Goal: Communication & Community: Answer question/provide support

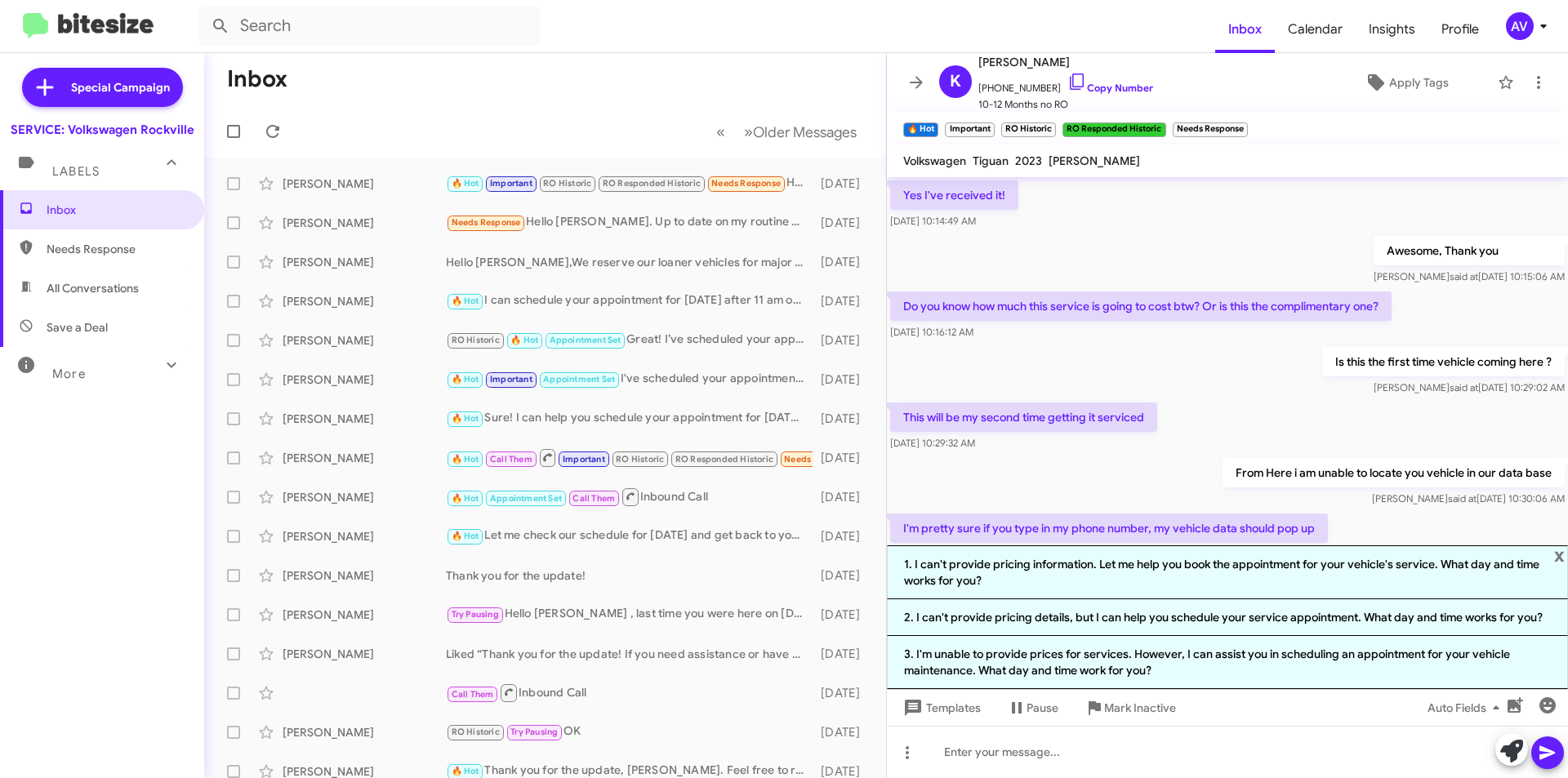
scroll to position [751, 0]
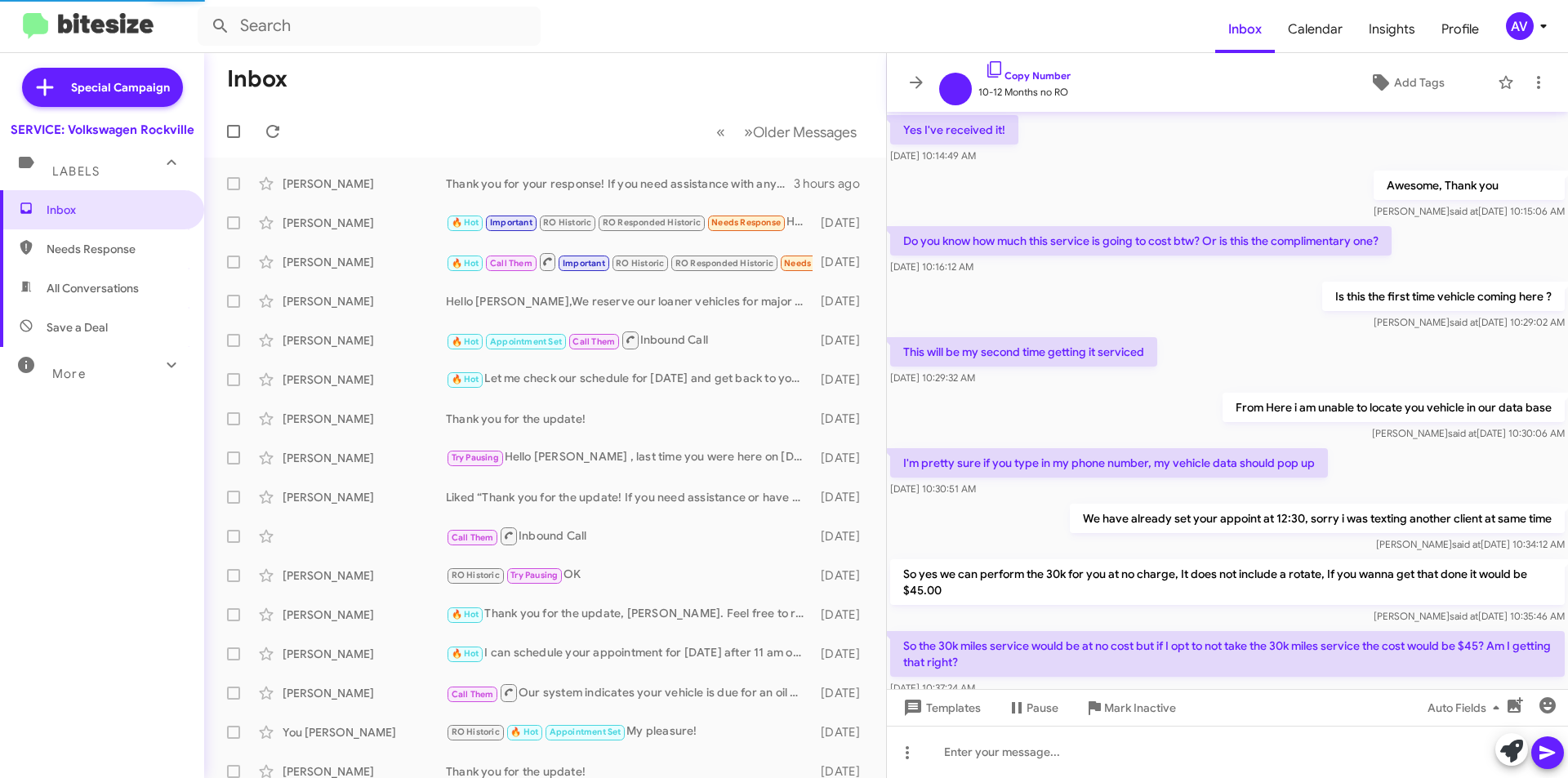
scroll to position [686, 0]
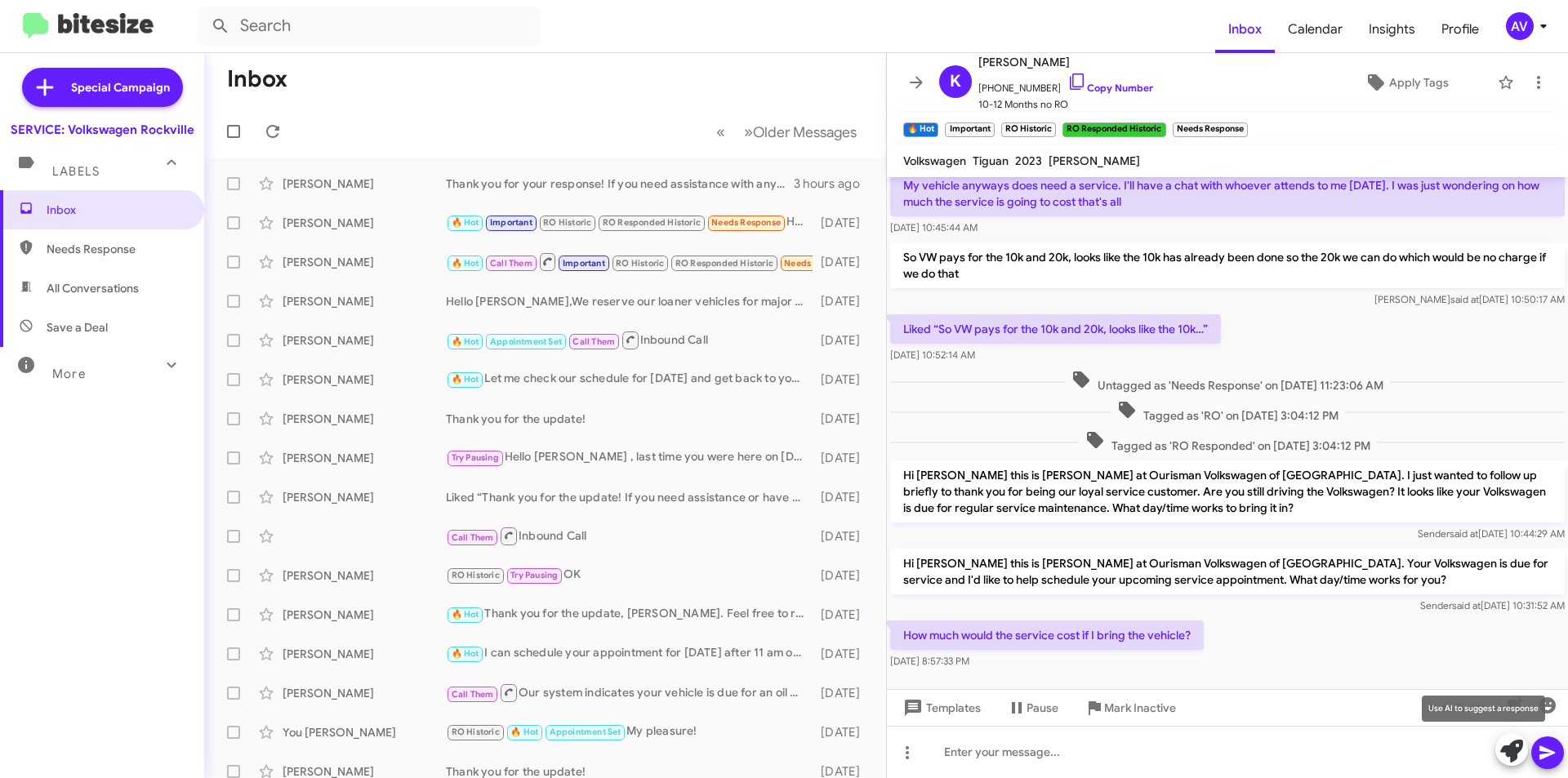
click at [1508, 751] on icon at bounding box center [1512, 751] width 23 height 23
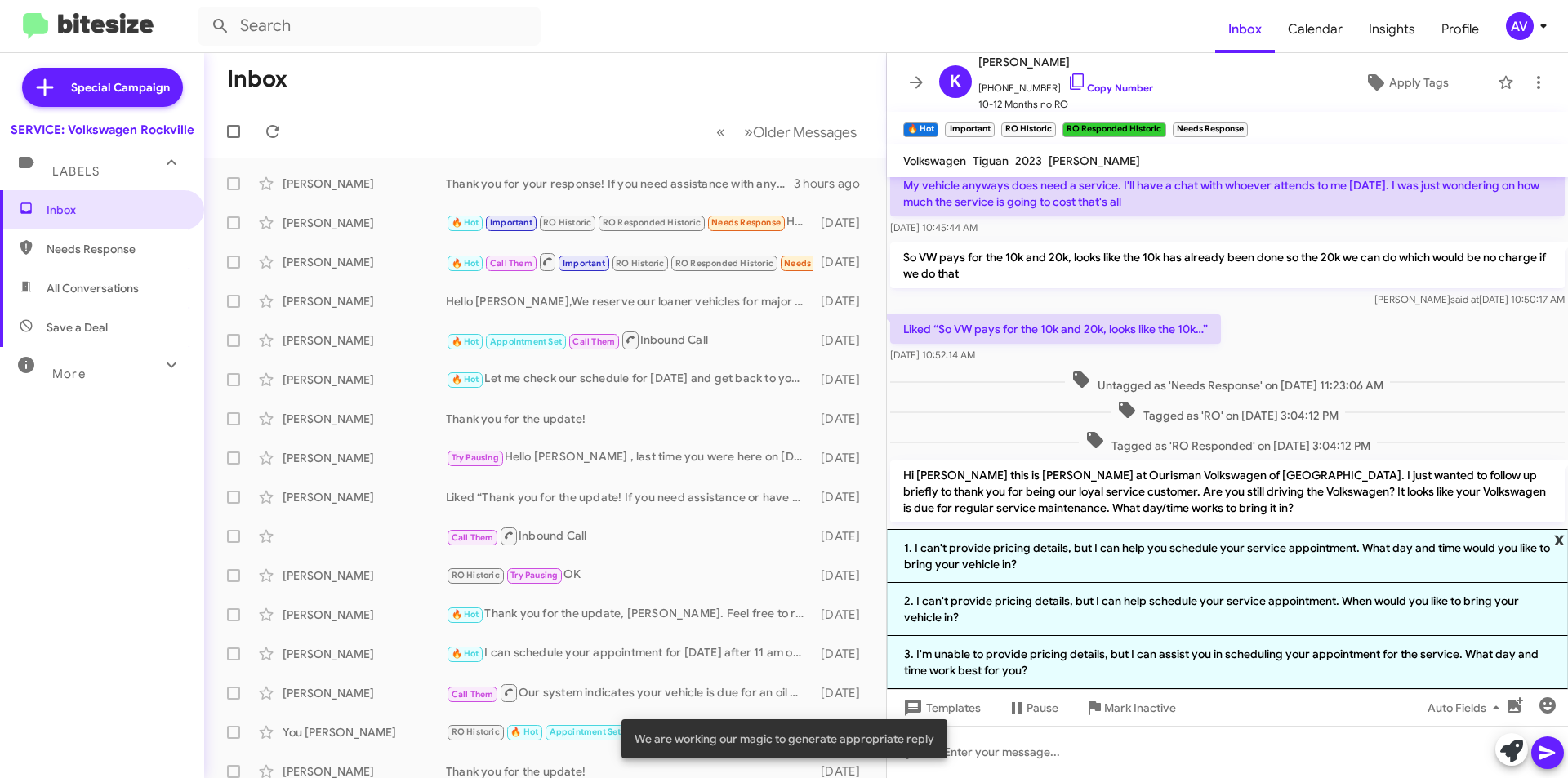
click at [1561, 536] on span "x" at bounding box center [1559, 539] width 11 height 20
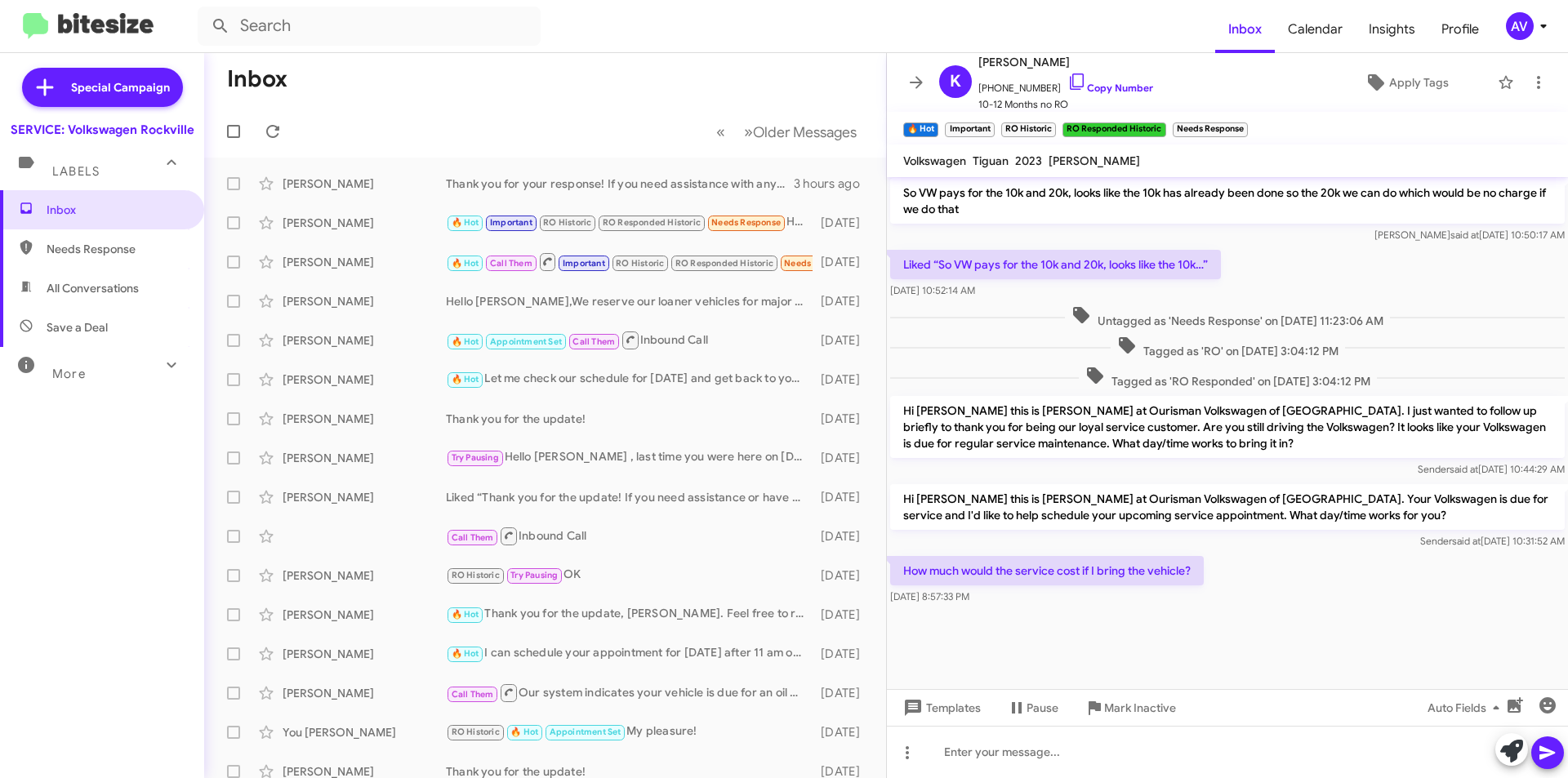
scroll to position [751, 0]
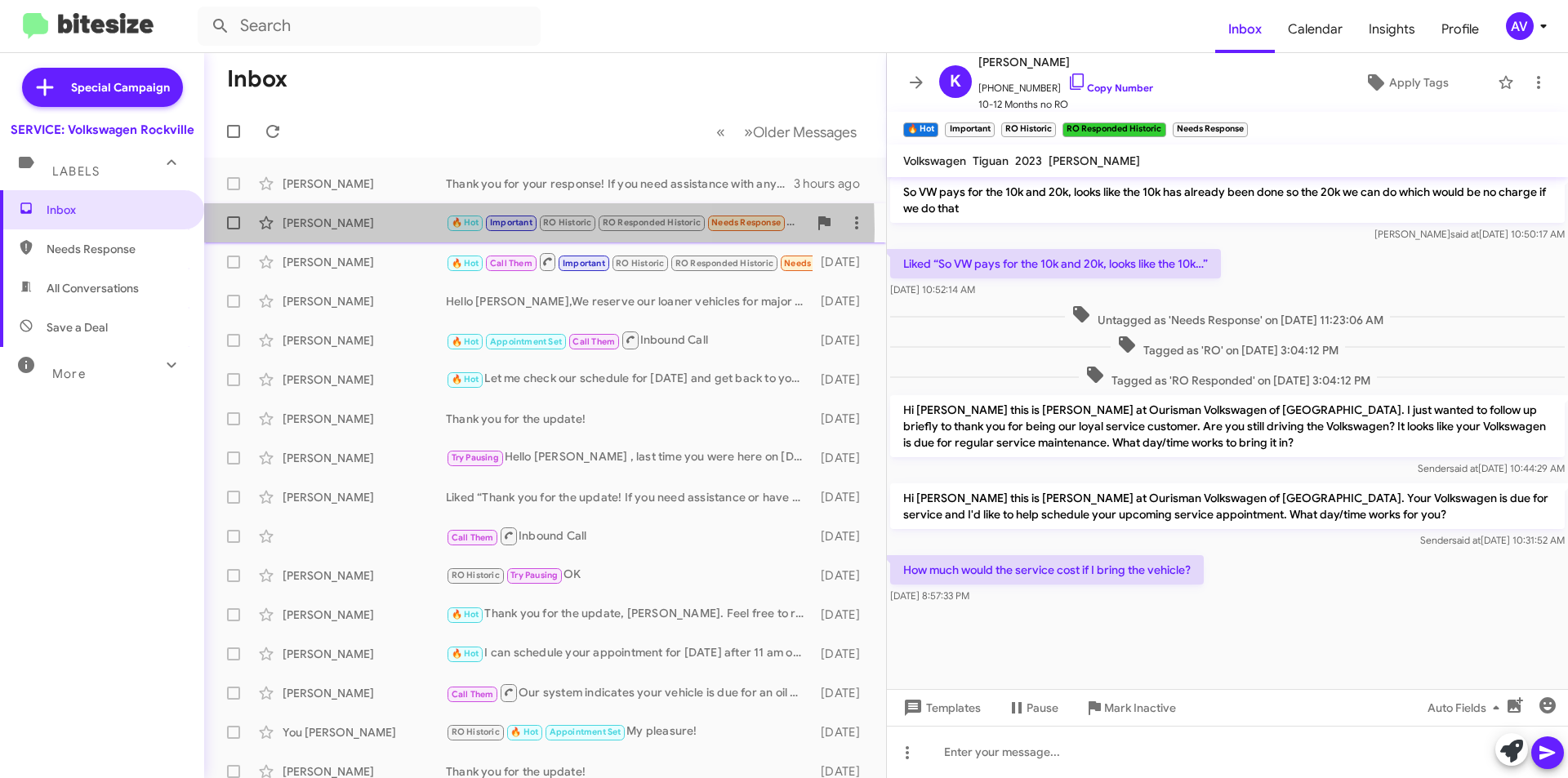
click at [379, 228] on div "Kevin Roy" at bounding box center [364, 223] width 164 height 16
click at [432, 222] on div "Kevin Roy" at bounding box center [364, 223] width 164 height 16
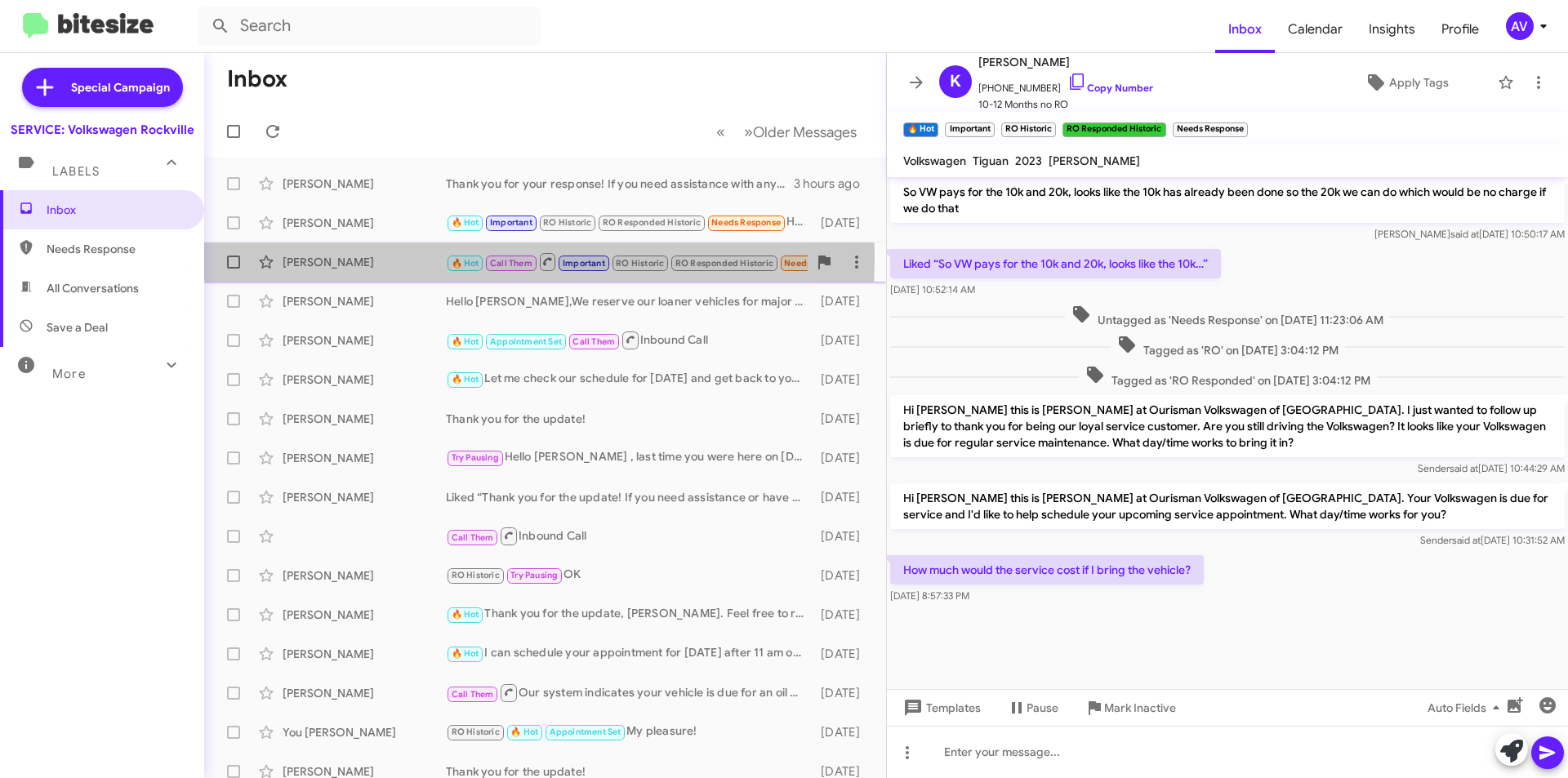
click at [428, 259] on div "Lizeth Monsalve" at bounding box center [364, 262] width 164 height 16
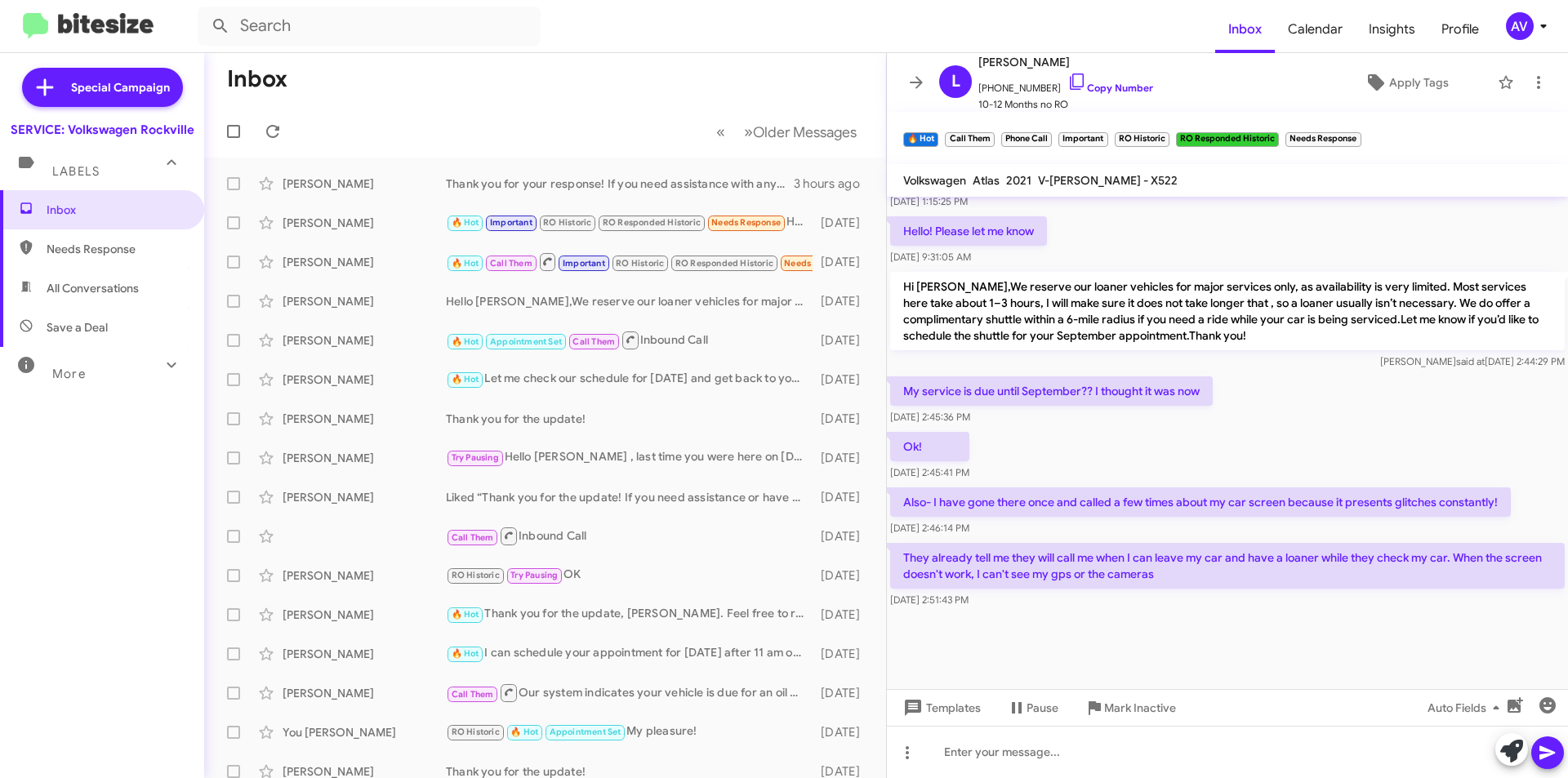
scroll to position [793, 0]
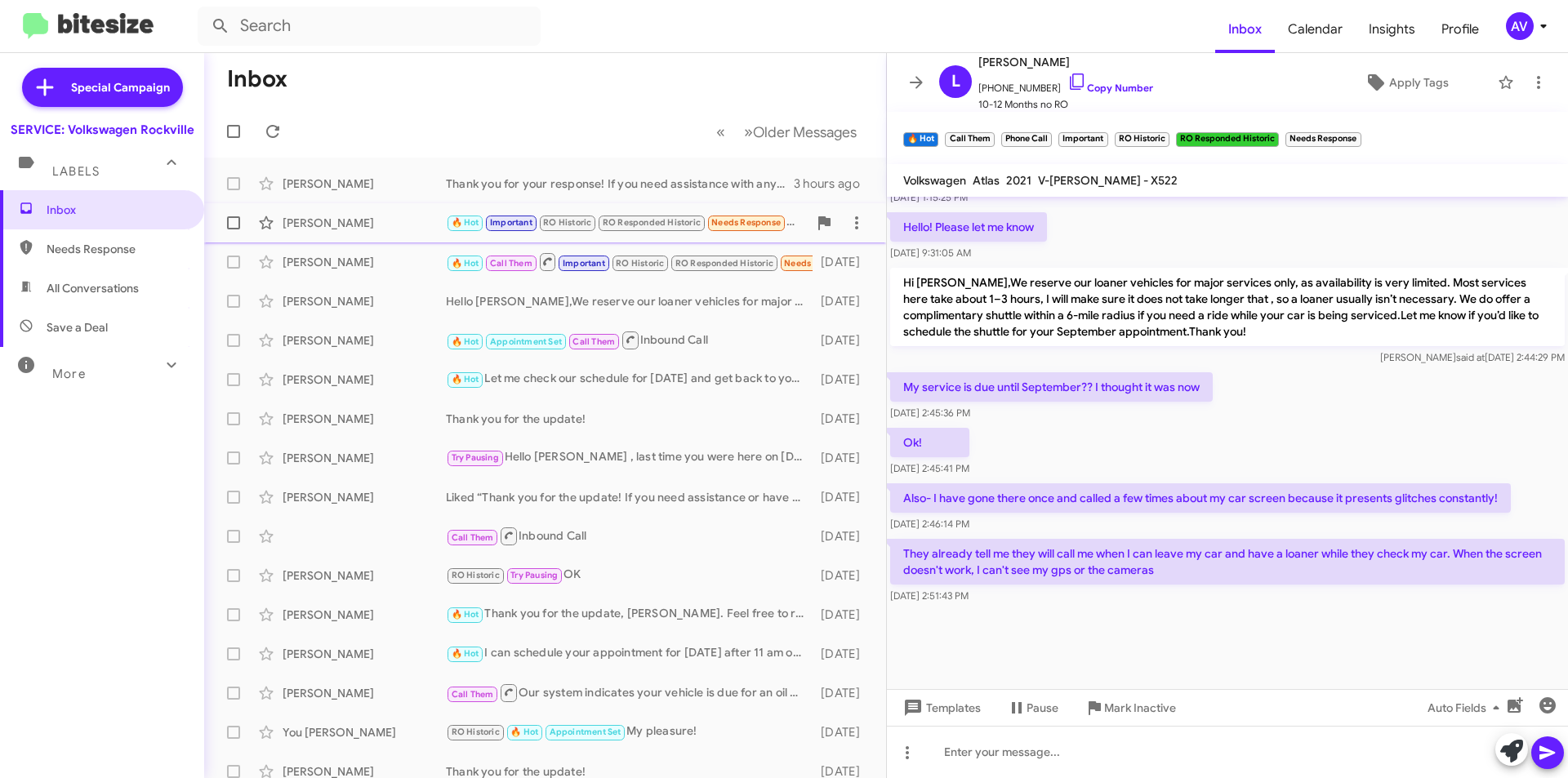
click at [432, 209] on div "Kevin Roy 🔥 Hot Important RO Historic RO Responded Historic Needs Response How …" at bounding box center [545, 223] width 656 height 33
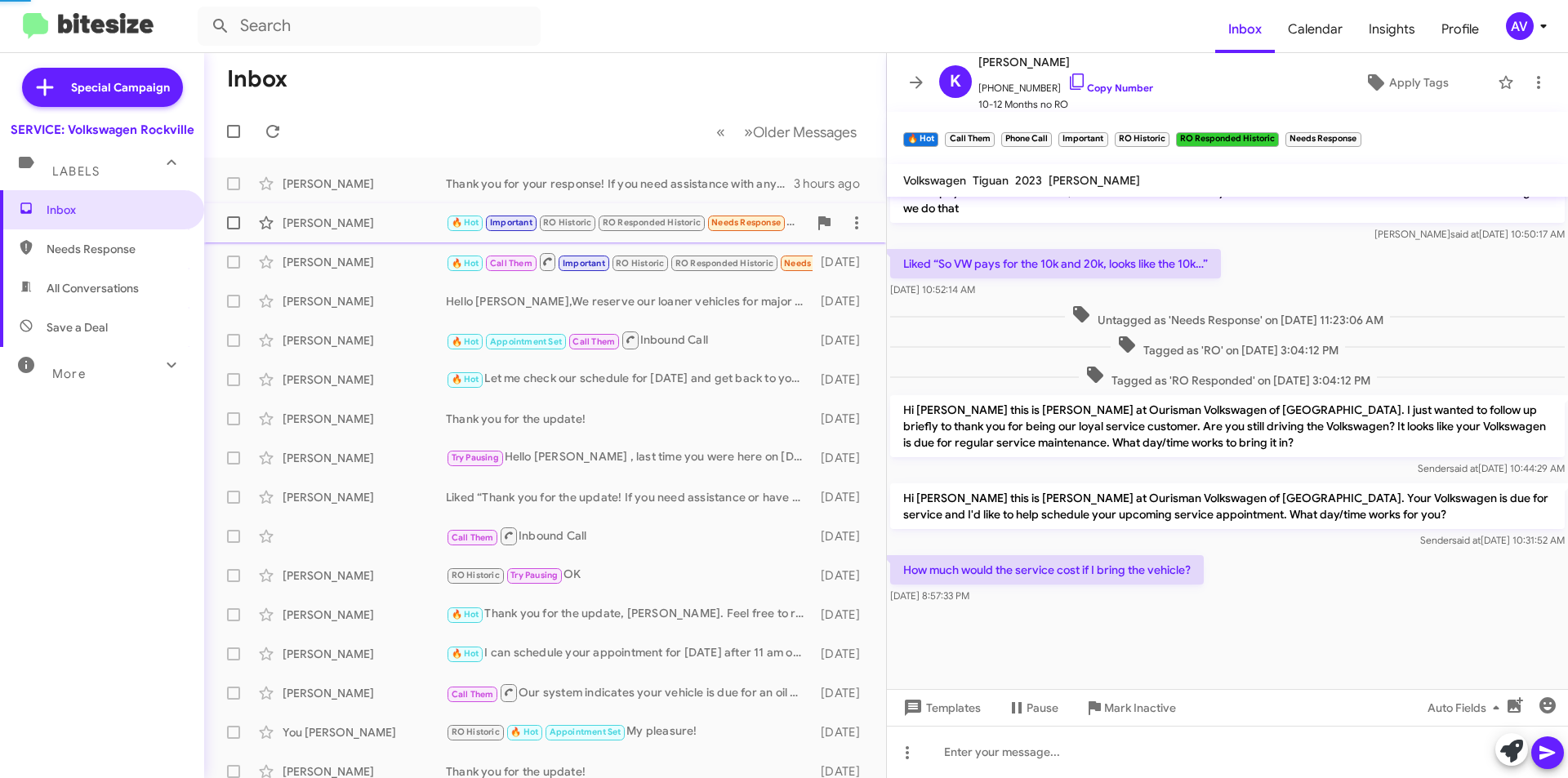
scroll to position [751, 0]
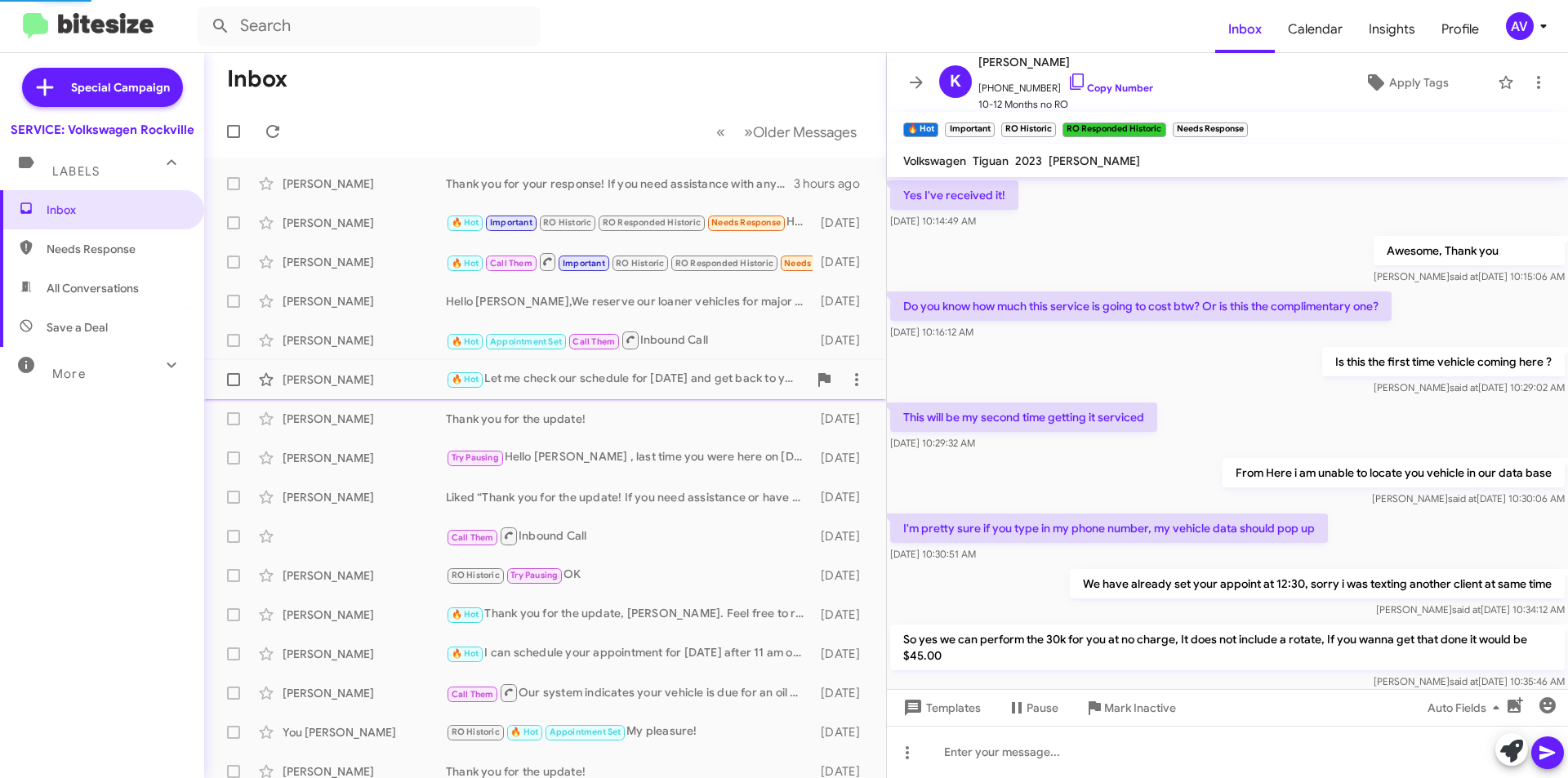
scroll to position [719, 0]
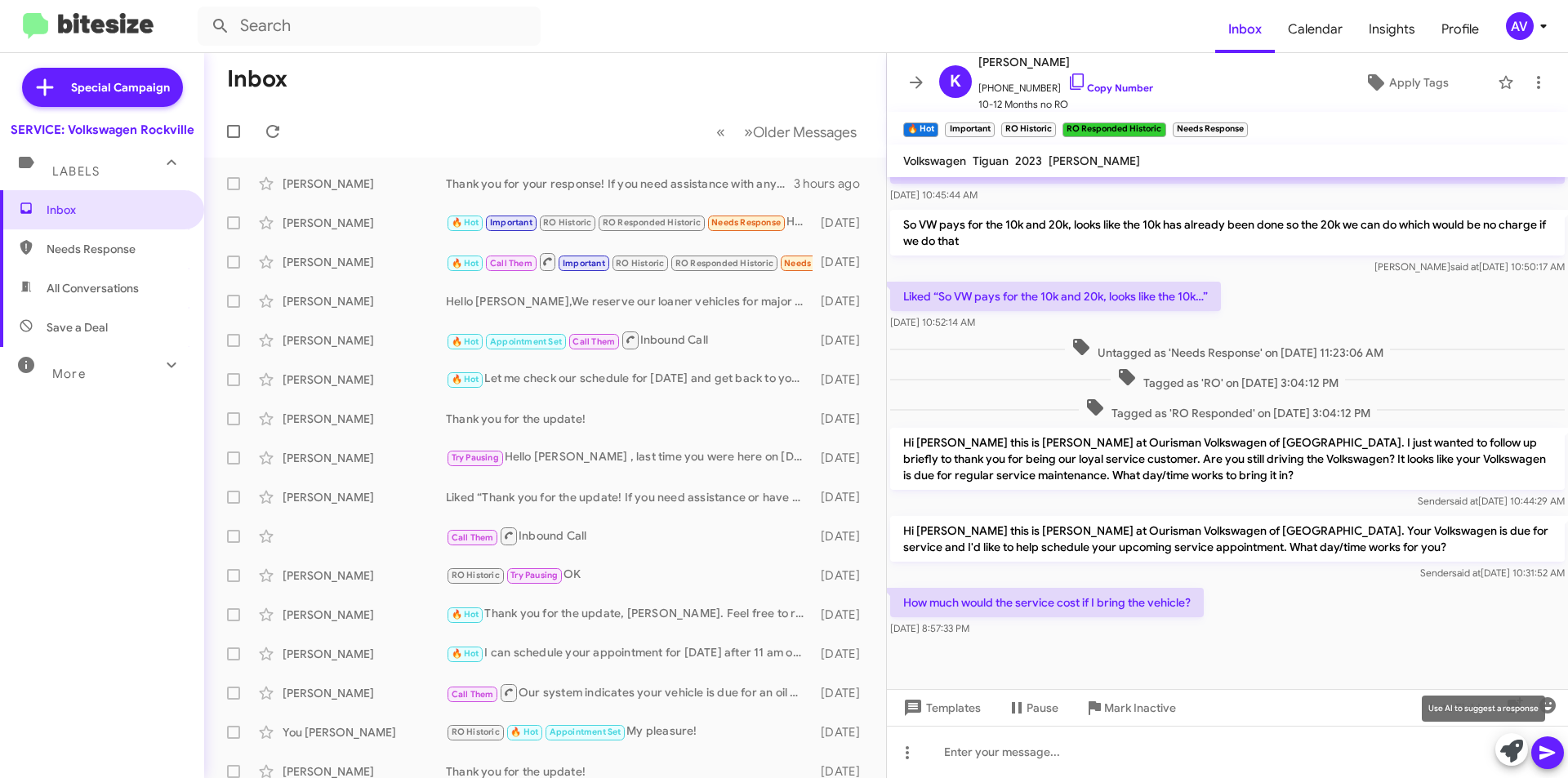
click at [1511, 762] on icon at bounding box center [1512, 751] width 23 height 23
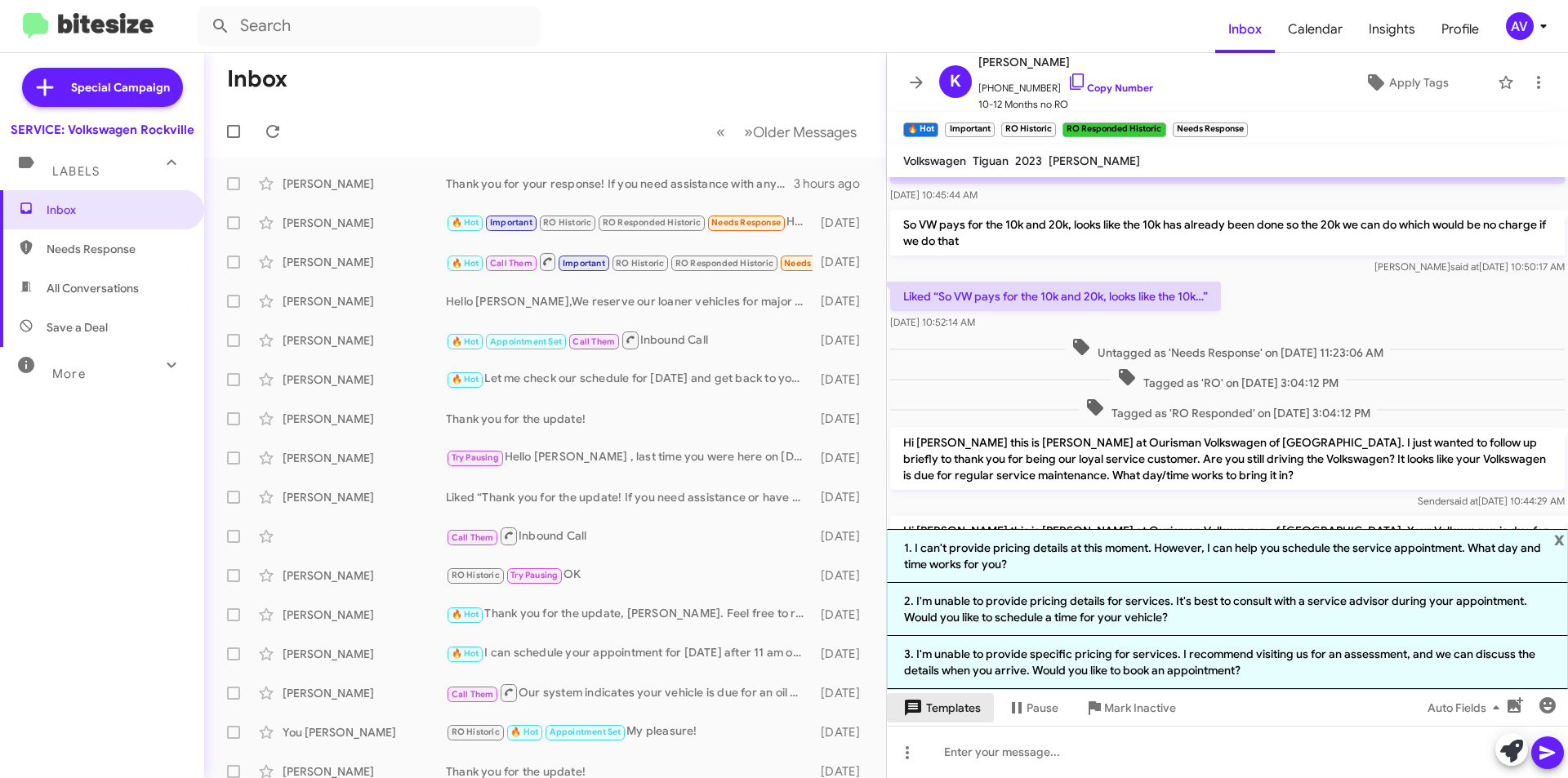
click at [959, 708] on span "Templates" at bounding box center [940, 708] width 81 height 30
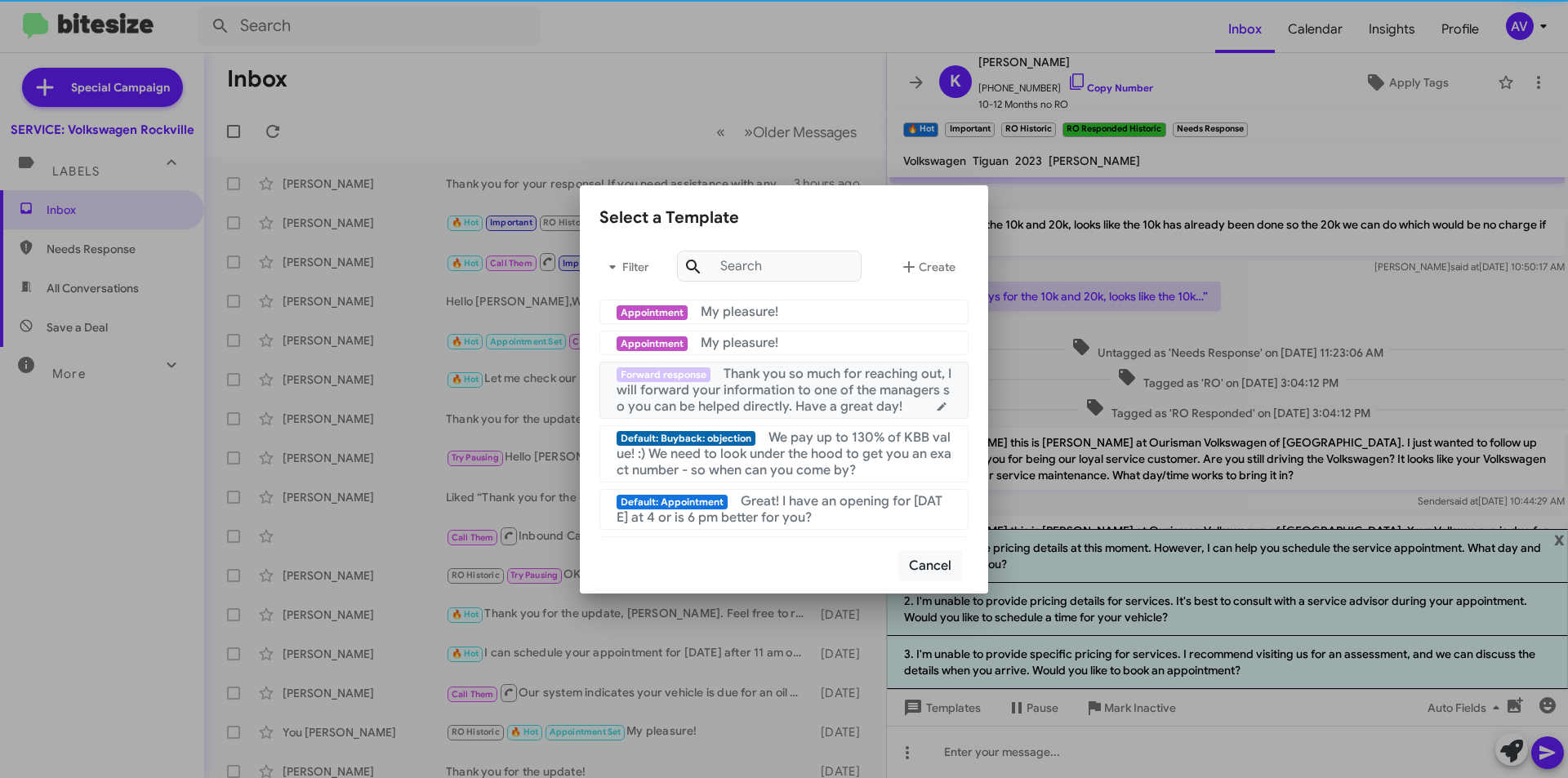
drag, startPoint x: 792, startPoint y: 388, endPoint x: 799, endPoint y: 412, distance: 25.0
click at [793, 390] on span "Thank you so much for reaching out, I will forward your information to one of t…" at bounding box center [783, 390] width 334 height 49
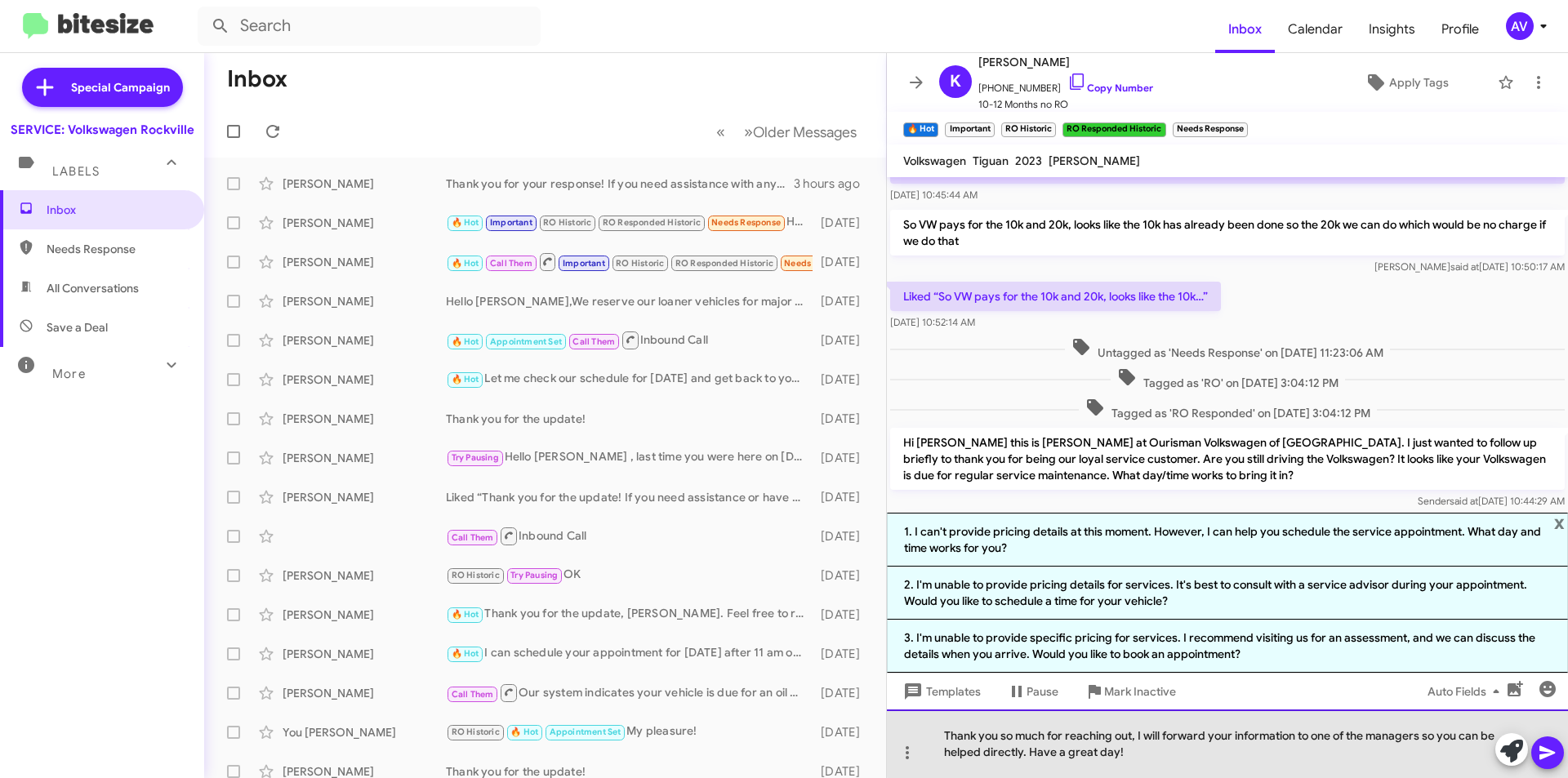
drag, startPoint x: 1420, startPoint y: 736, endPoint x: 1372, endPoint y: 729, distance: 48.5
click at [1372, 729] on div "Thank you so much for reaching out, I will forward your information to one of t…" at bounding box center [1227, 743] width 681 height 68
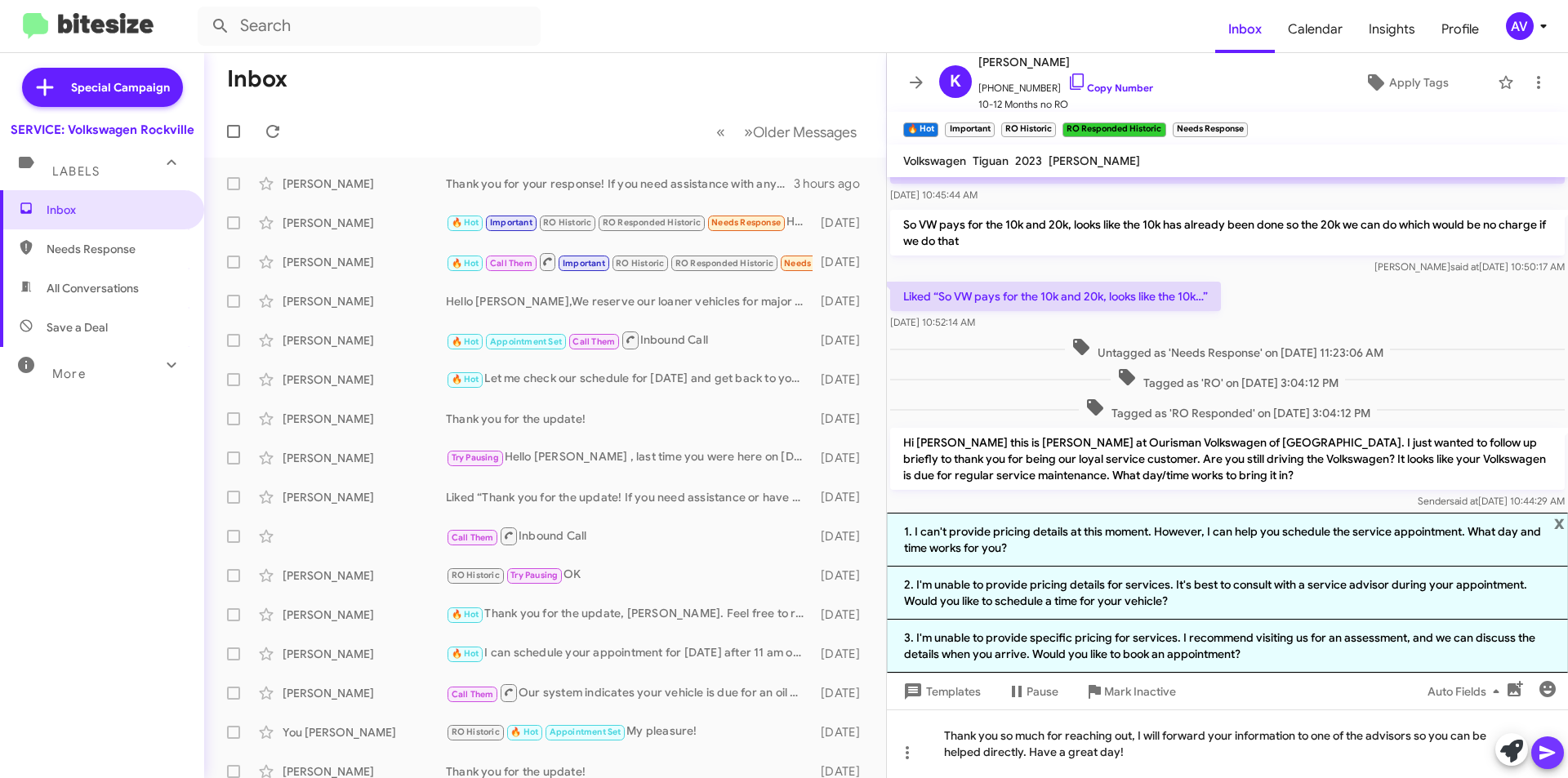
click at [1543, 762] on span at bounding box center [1547, 753] width 20 height 33
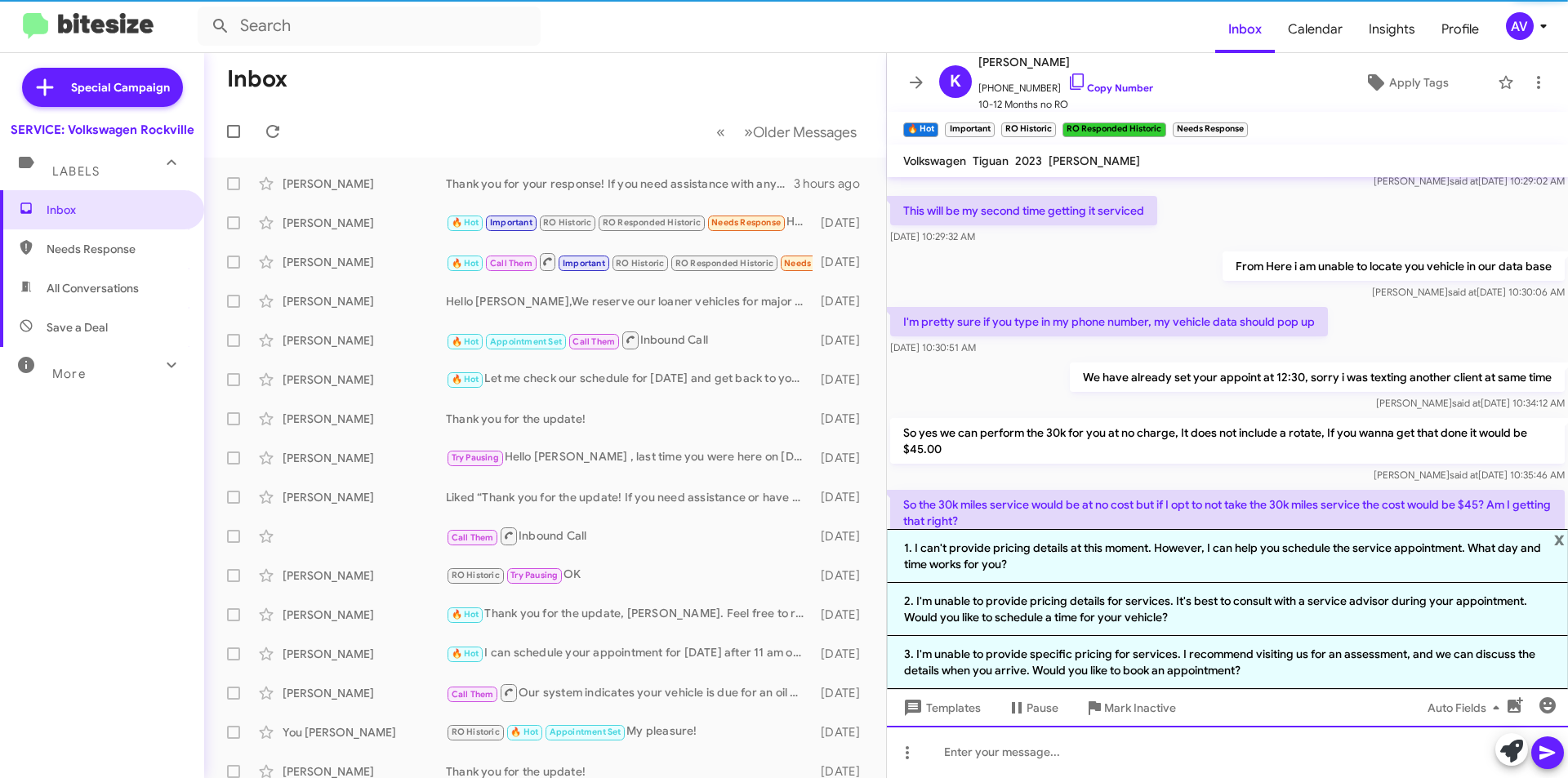
scroll to position [0, 0]
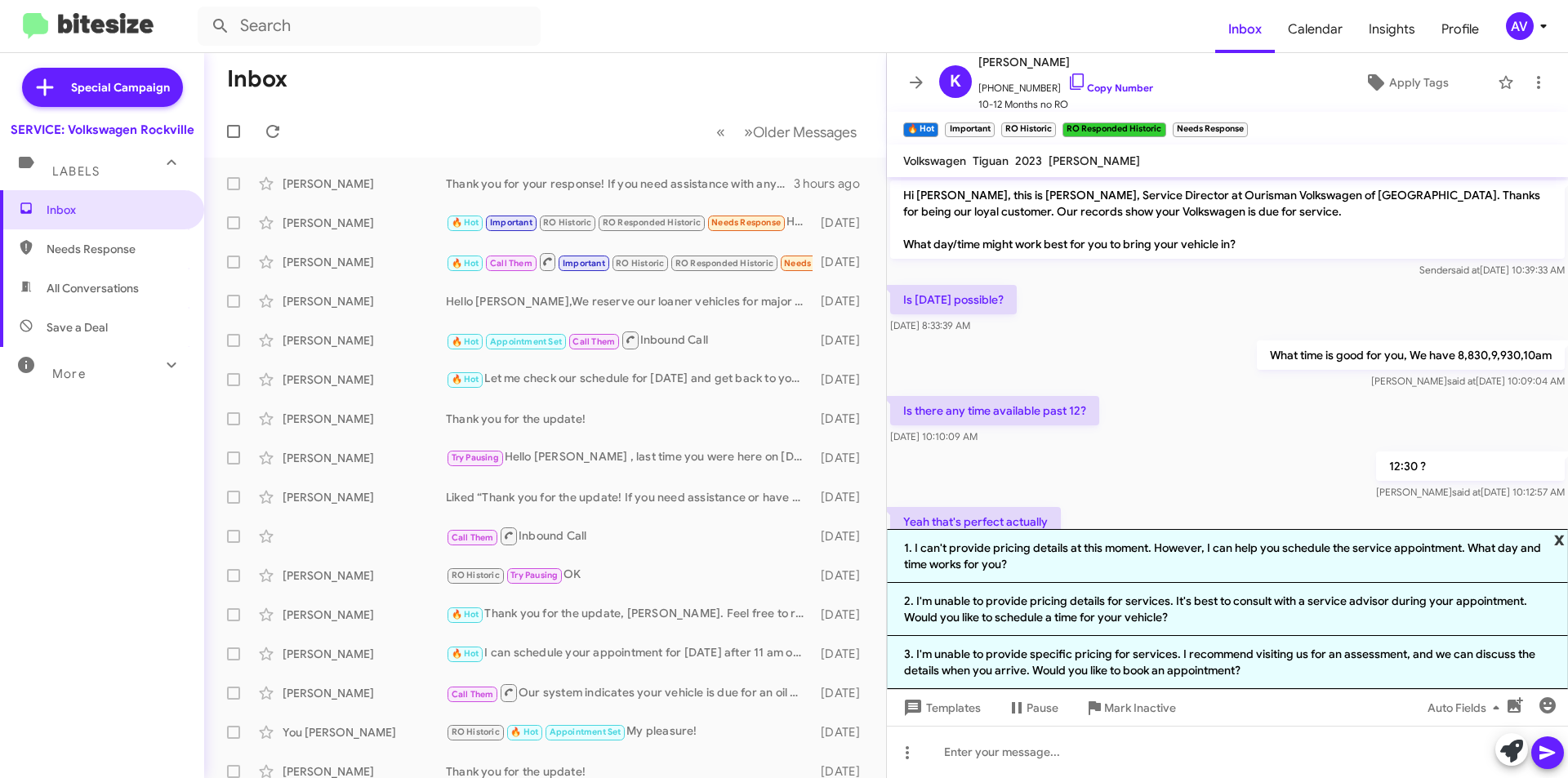
click at [1560, 540] on span "x" at bounding box center [1559, 539] width 11 height 20
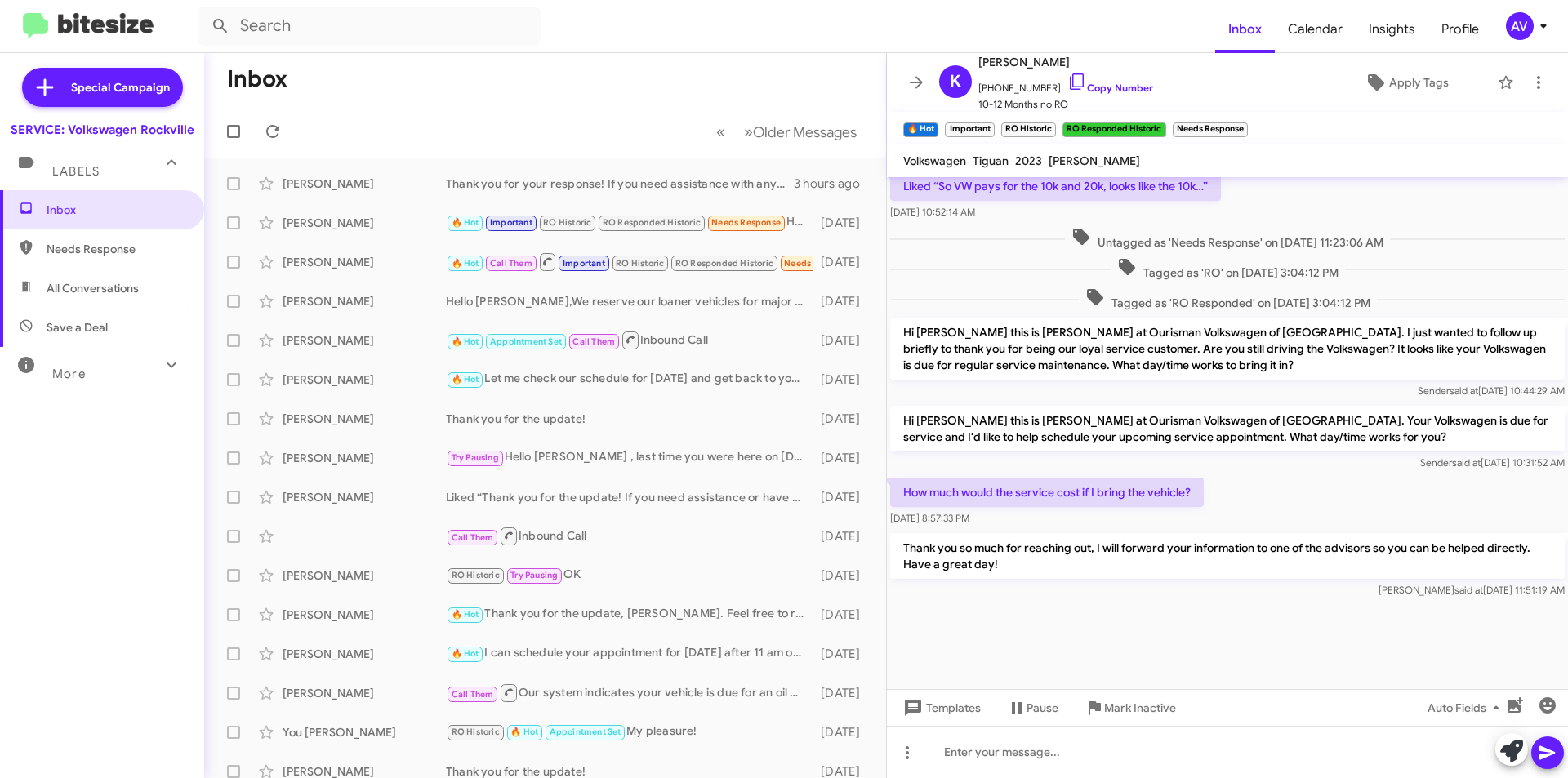
scroll to position [1353, 0]
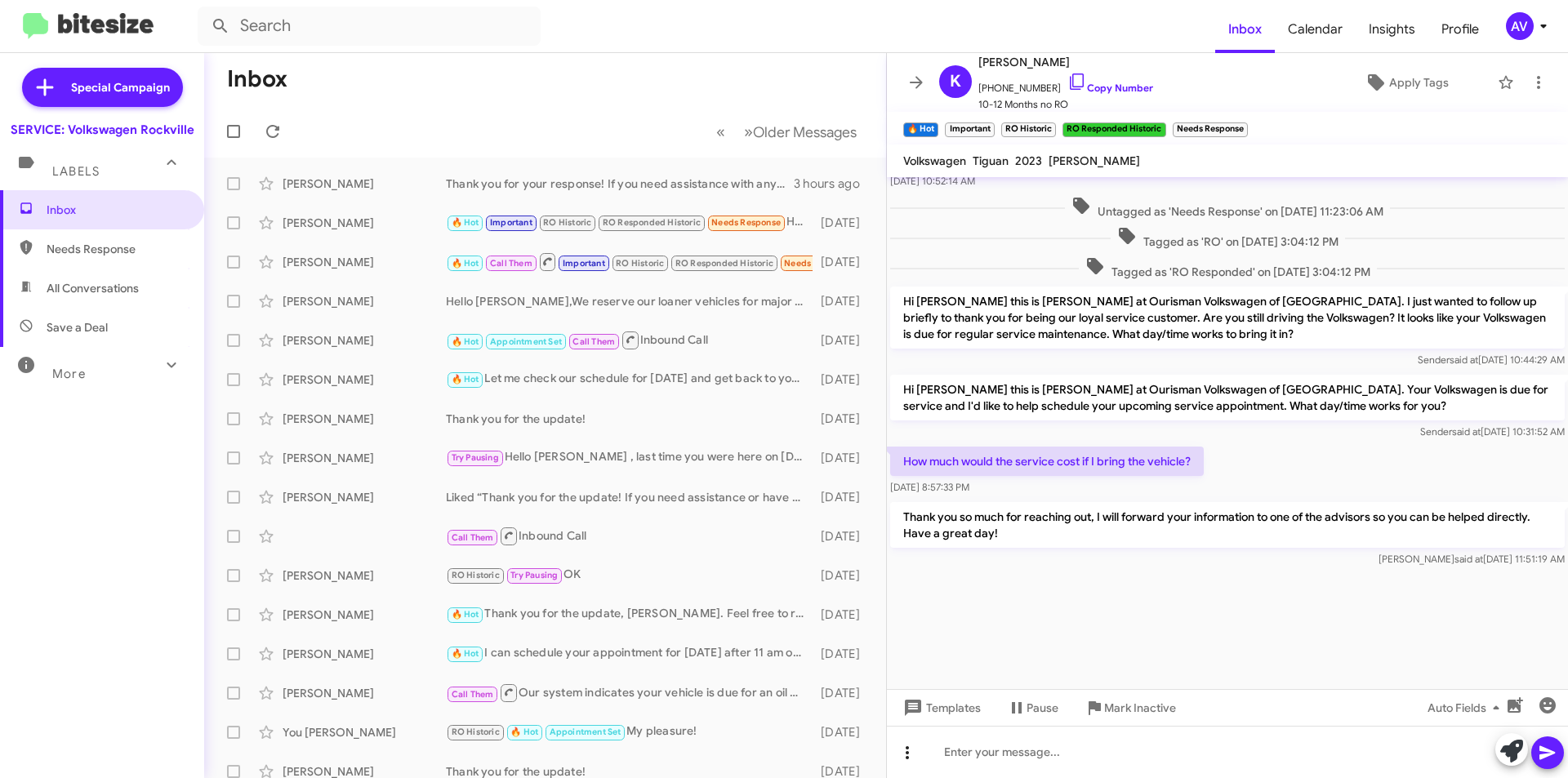
click at [910, 748] on button at bounding box center [907, 753] width 33 height 33
click at [934, 720] on button "note" at bounding box center [941, 711] width 101 height 39
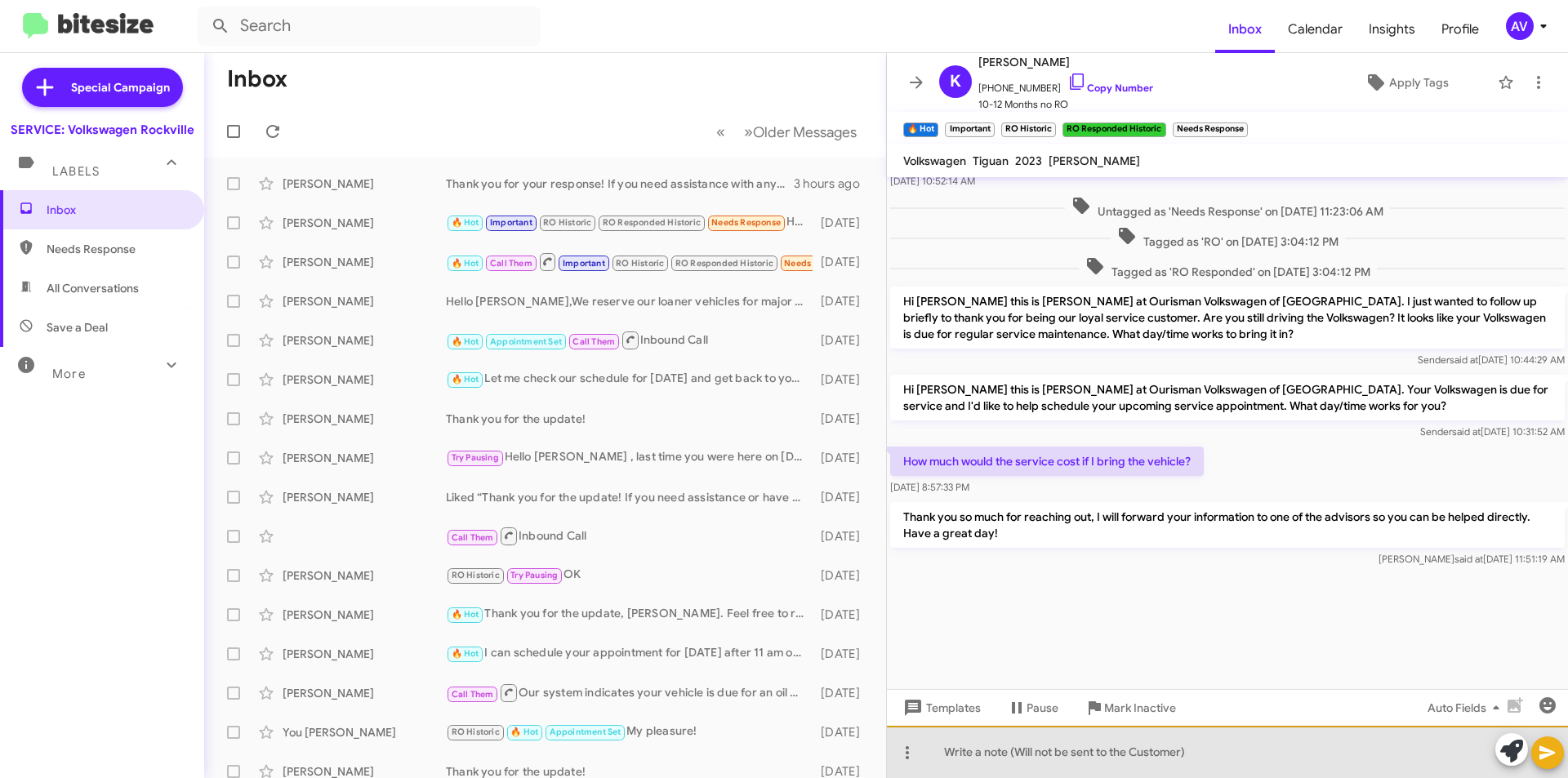
click at [960, 751] on div at bounding box center [1227, 752] width 681 height 53
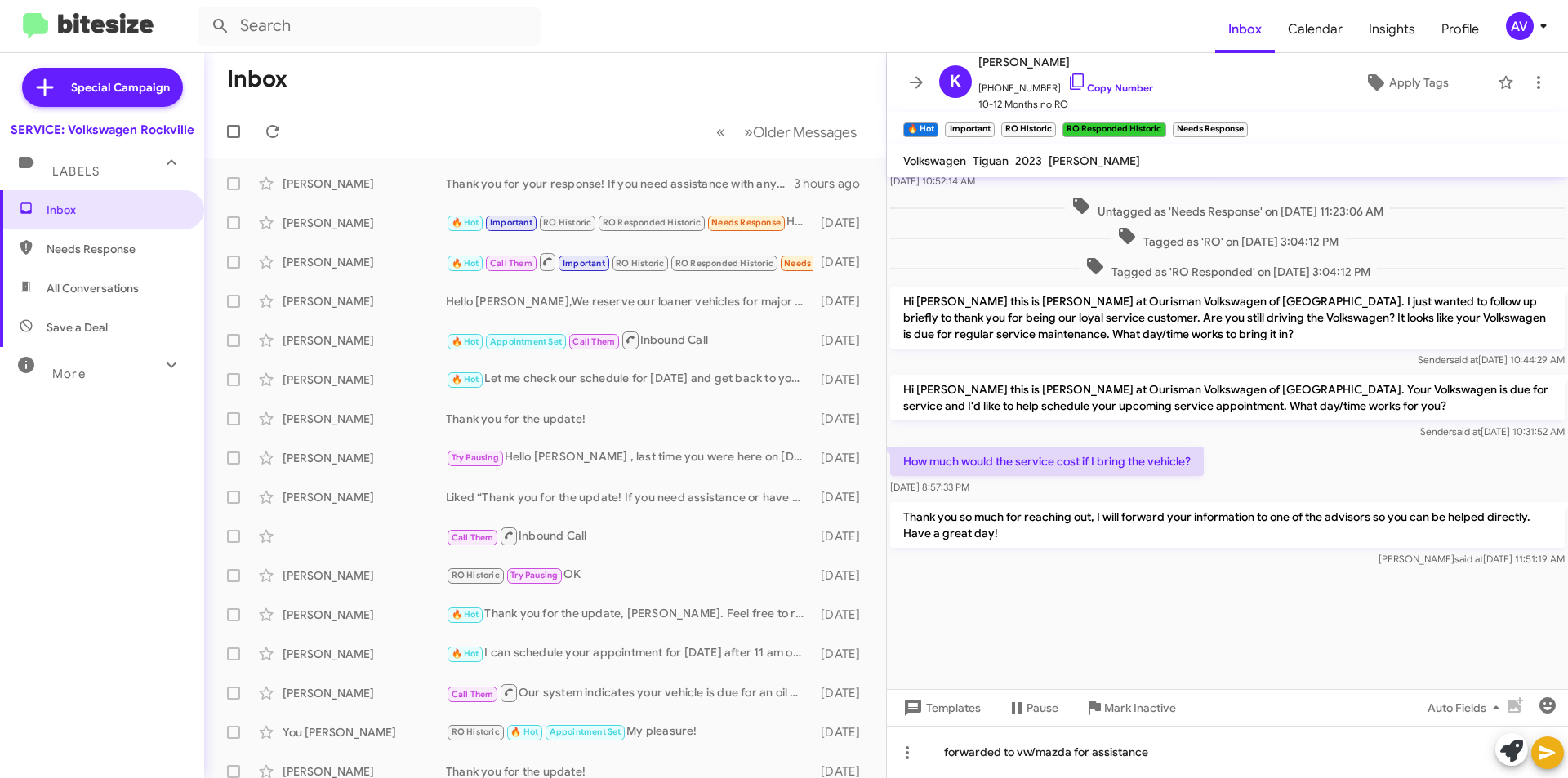
click at [1558, 759] on button at bounding box center [1547, 753] width 33 height 33
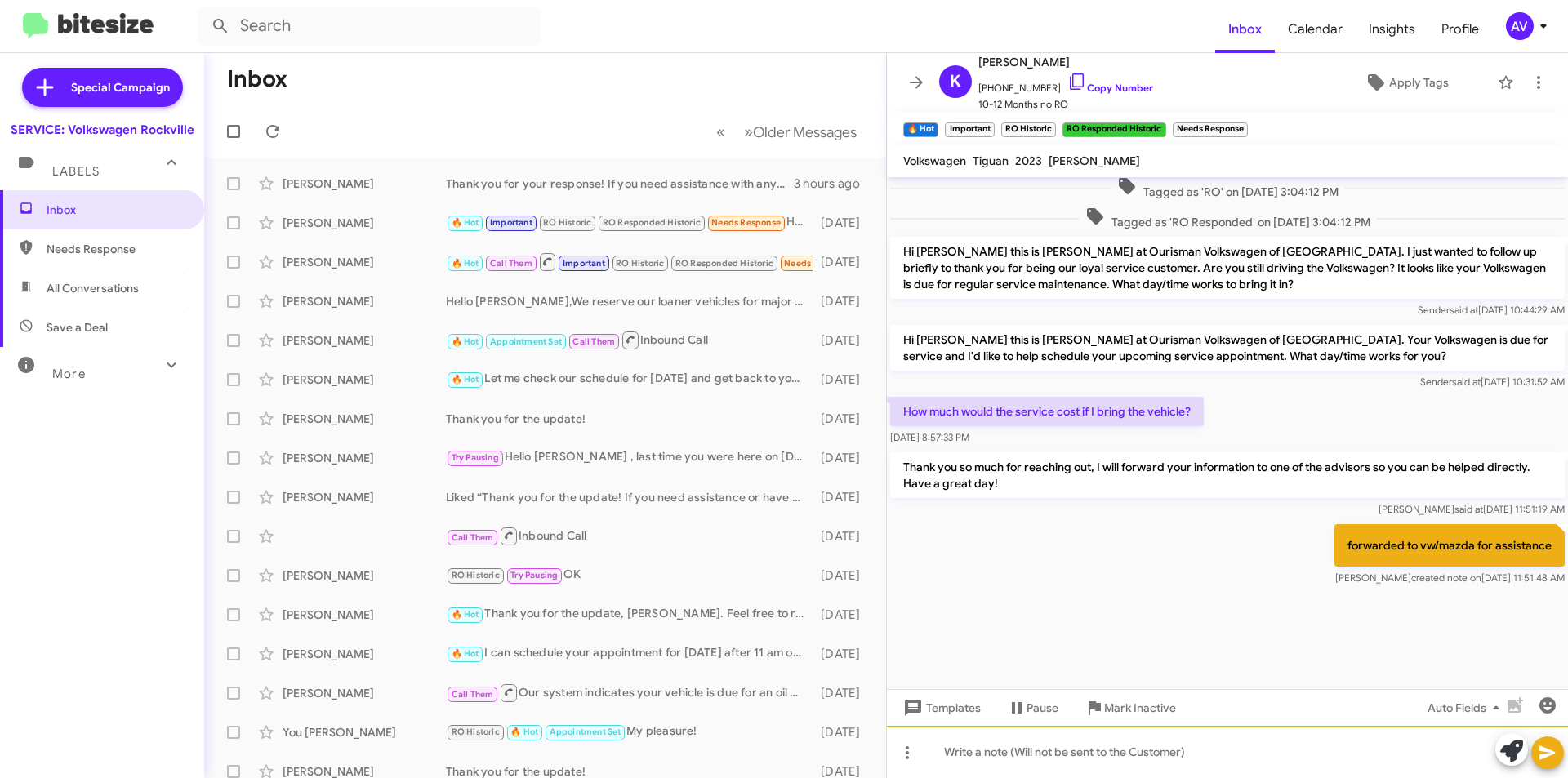
scroll to position [1425, 0]
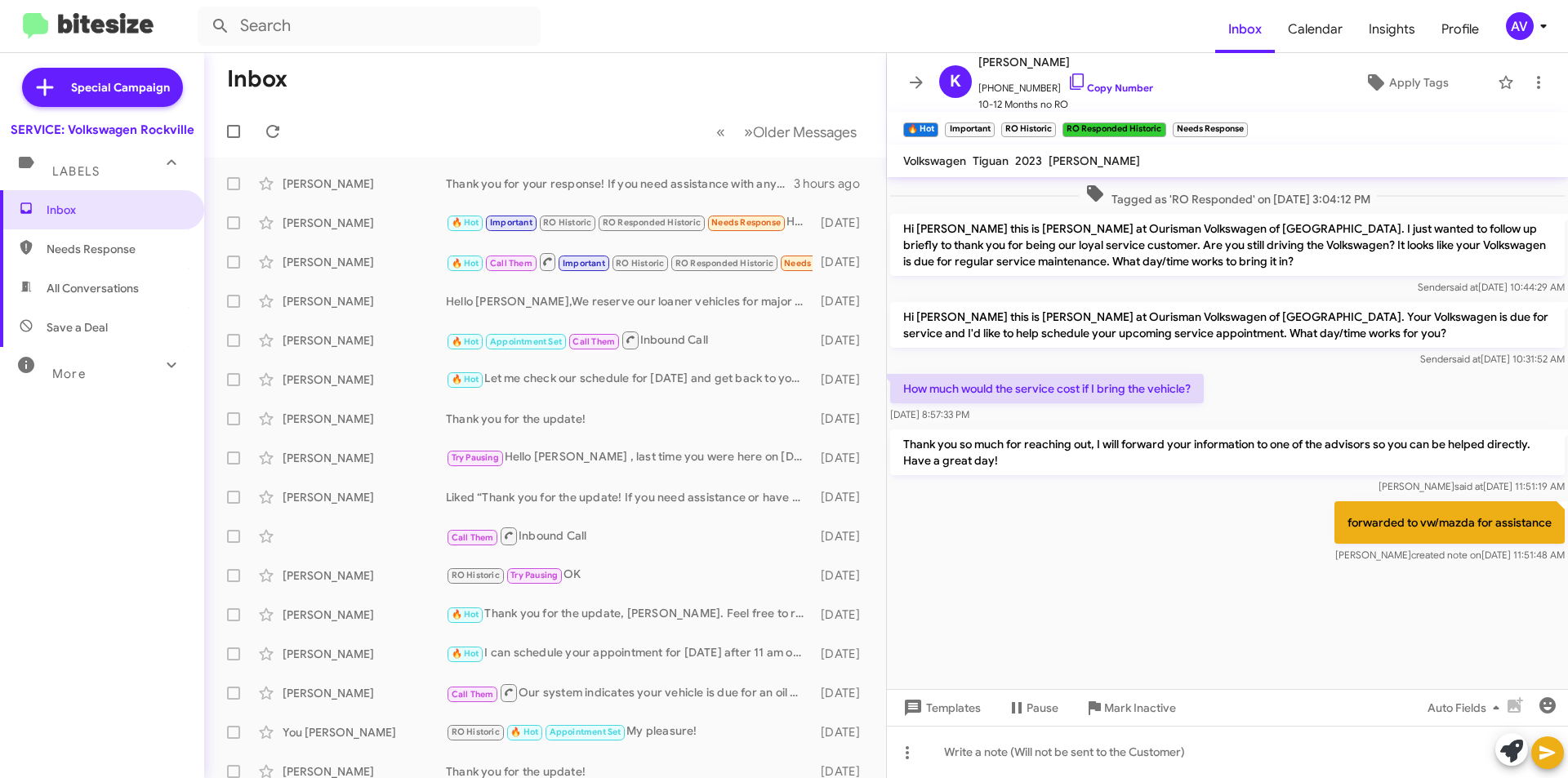
click at [1509, 48] on mat-toolbar "Inbox Calendar Insights Profile AV" at bounding box center [784, 26] width 1568 height 53
click at [1514, 28] on div "AV" at bounding box center [1520, 26] width 28 height 28
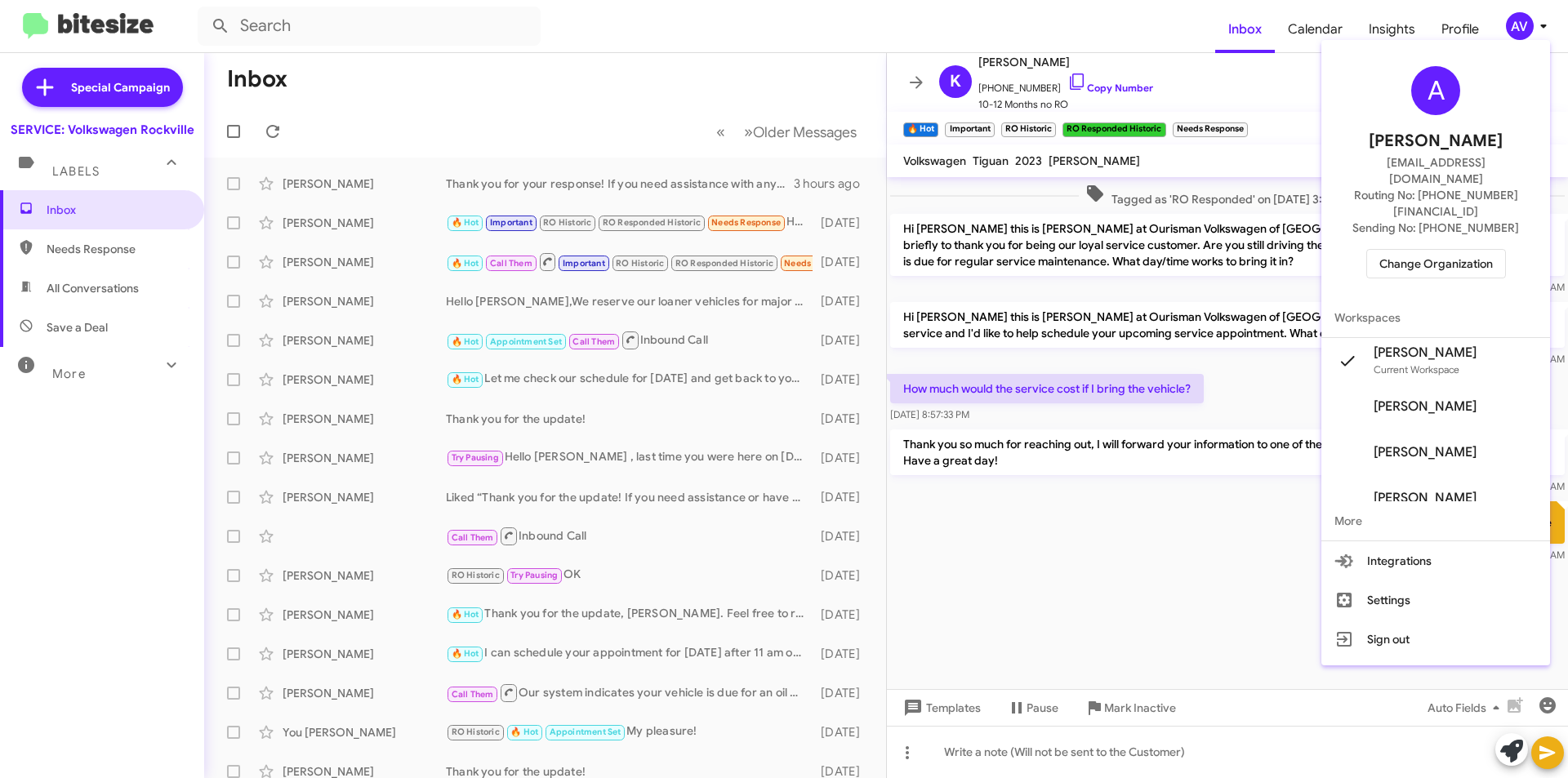
click at [1486, 250] on span "Change Organization" at bounding box center [1437, 264] width 113 height 28
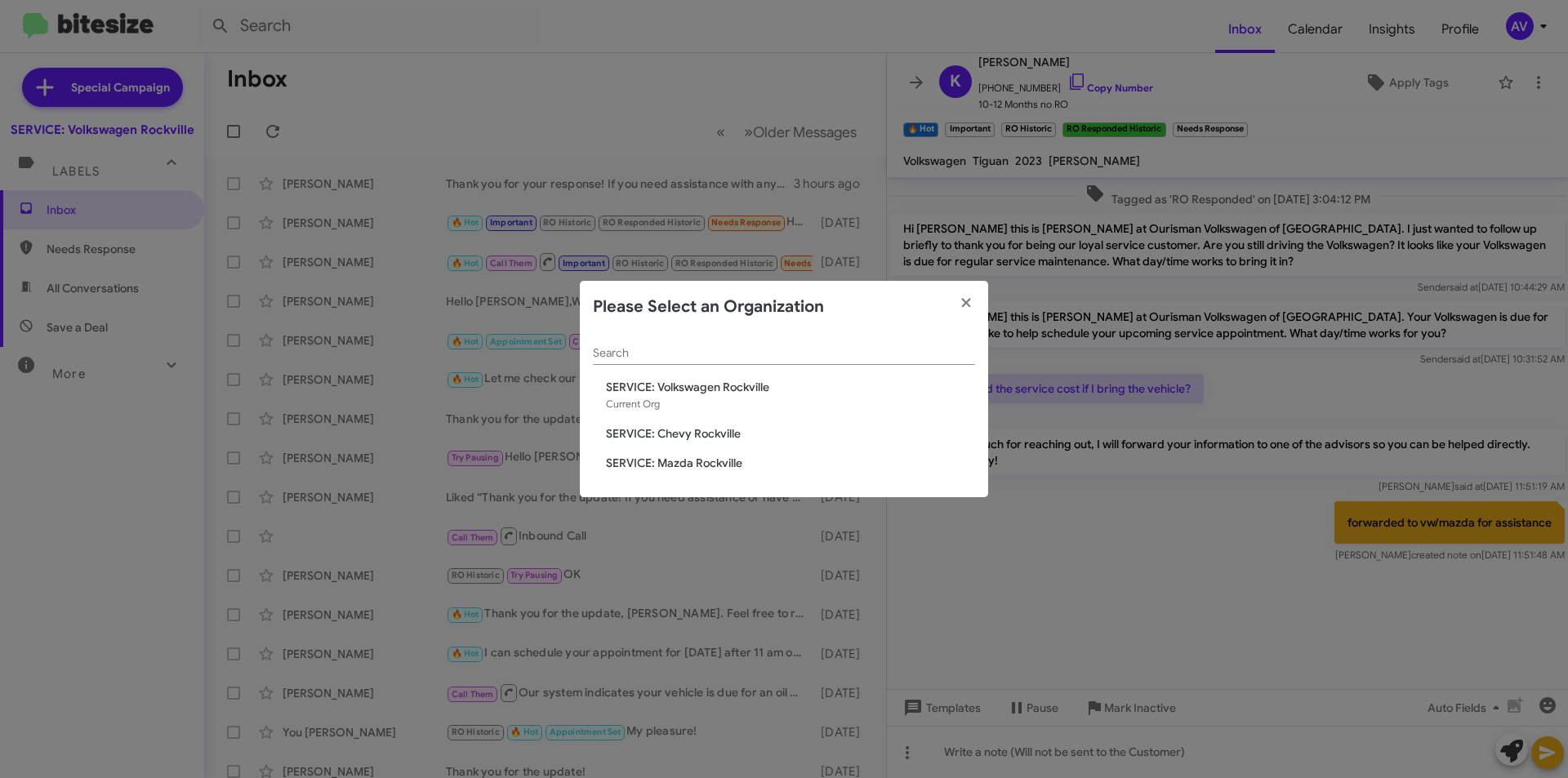
click at [712, 464] on span "SERVICE: Mazda Rockville" at bounding box center [790, 463] width 369 height 16
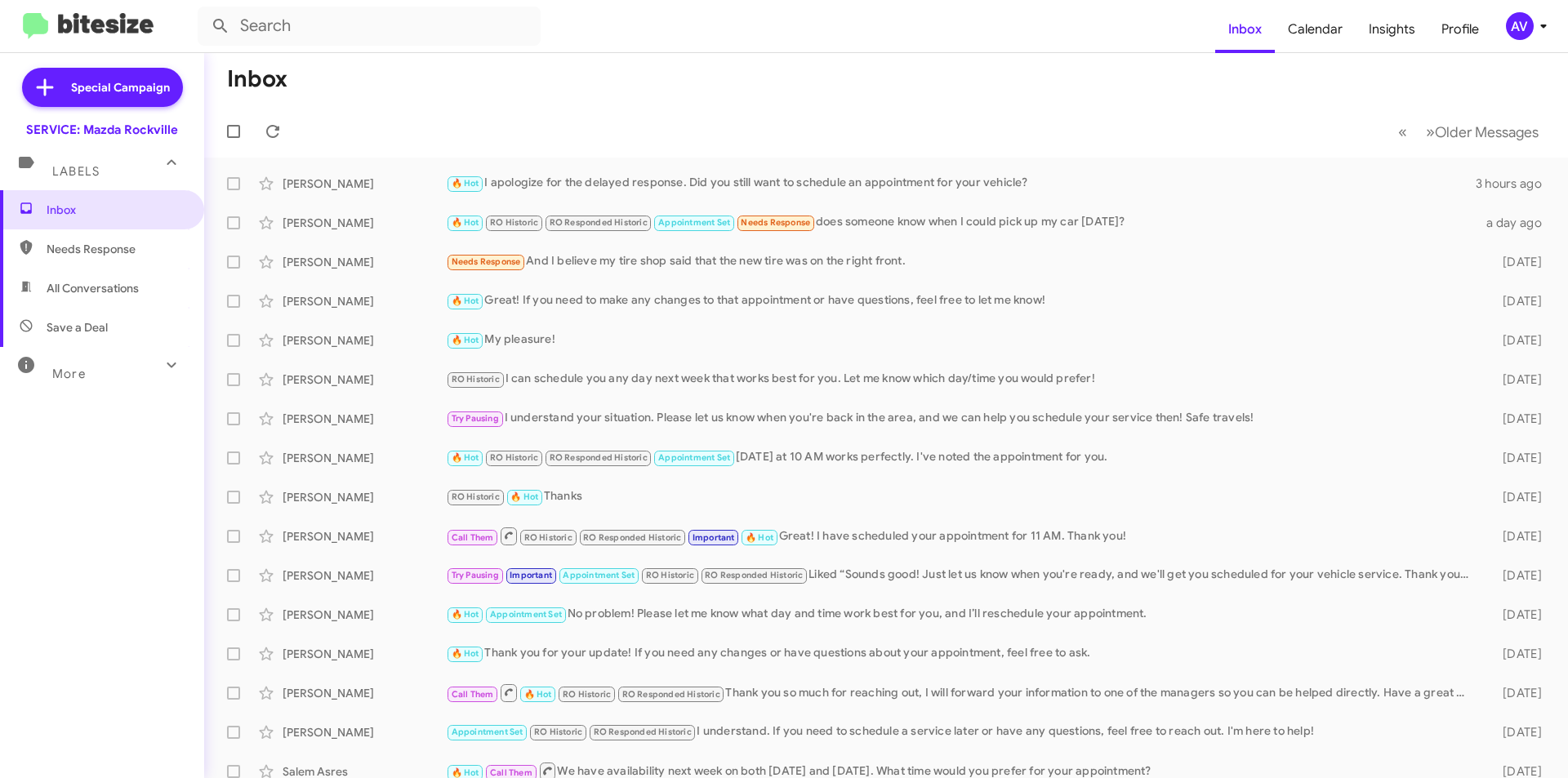
click at [1508, 29] on div "AV" at bounding box center [1520, 26] width 28 height 28
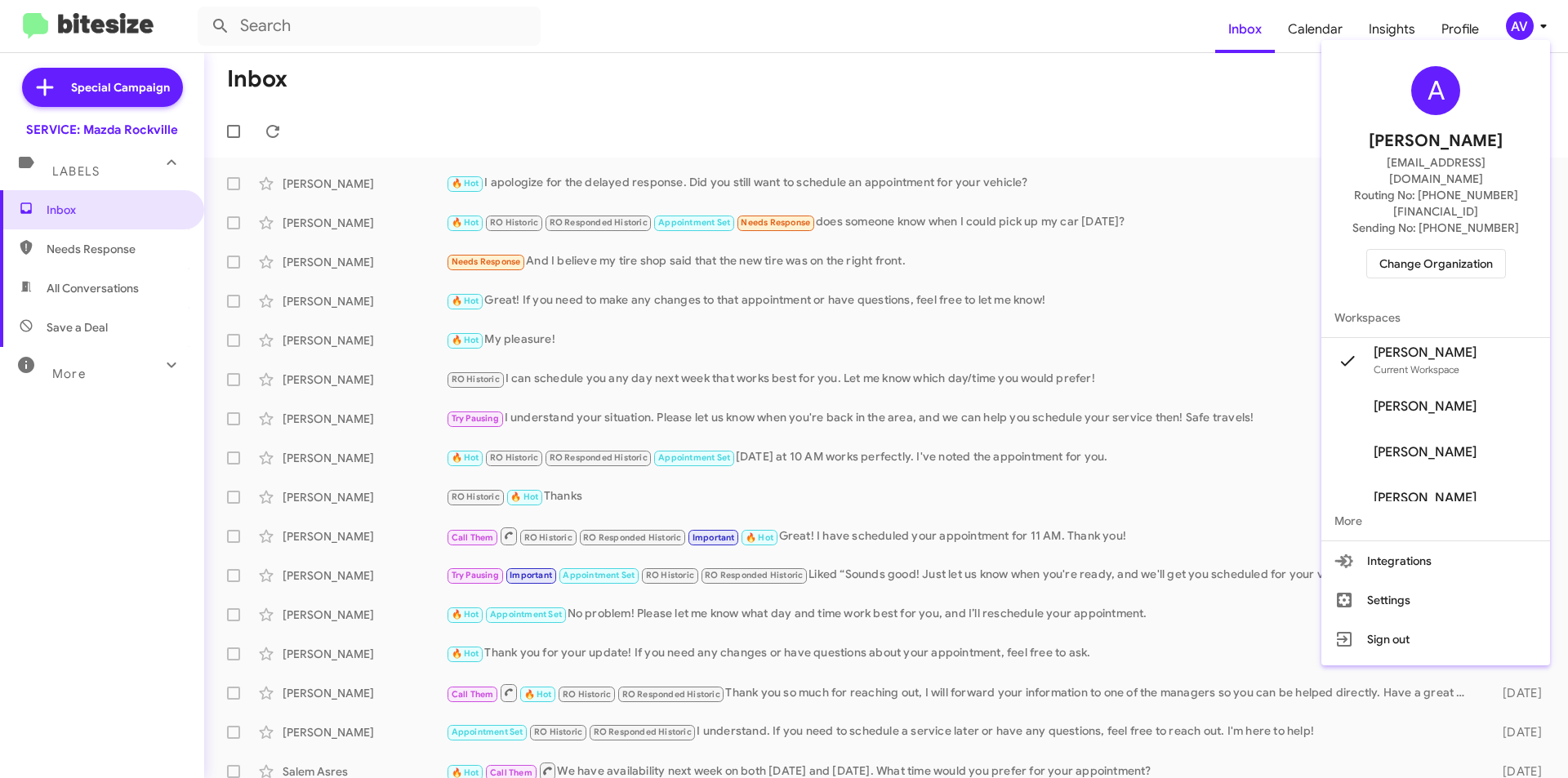
click at [1396, 250] on span "Change Organization" at bounding box center [1437, 264] width 113 height 28
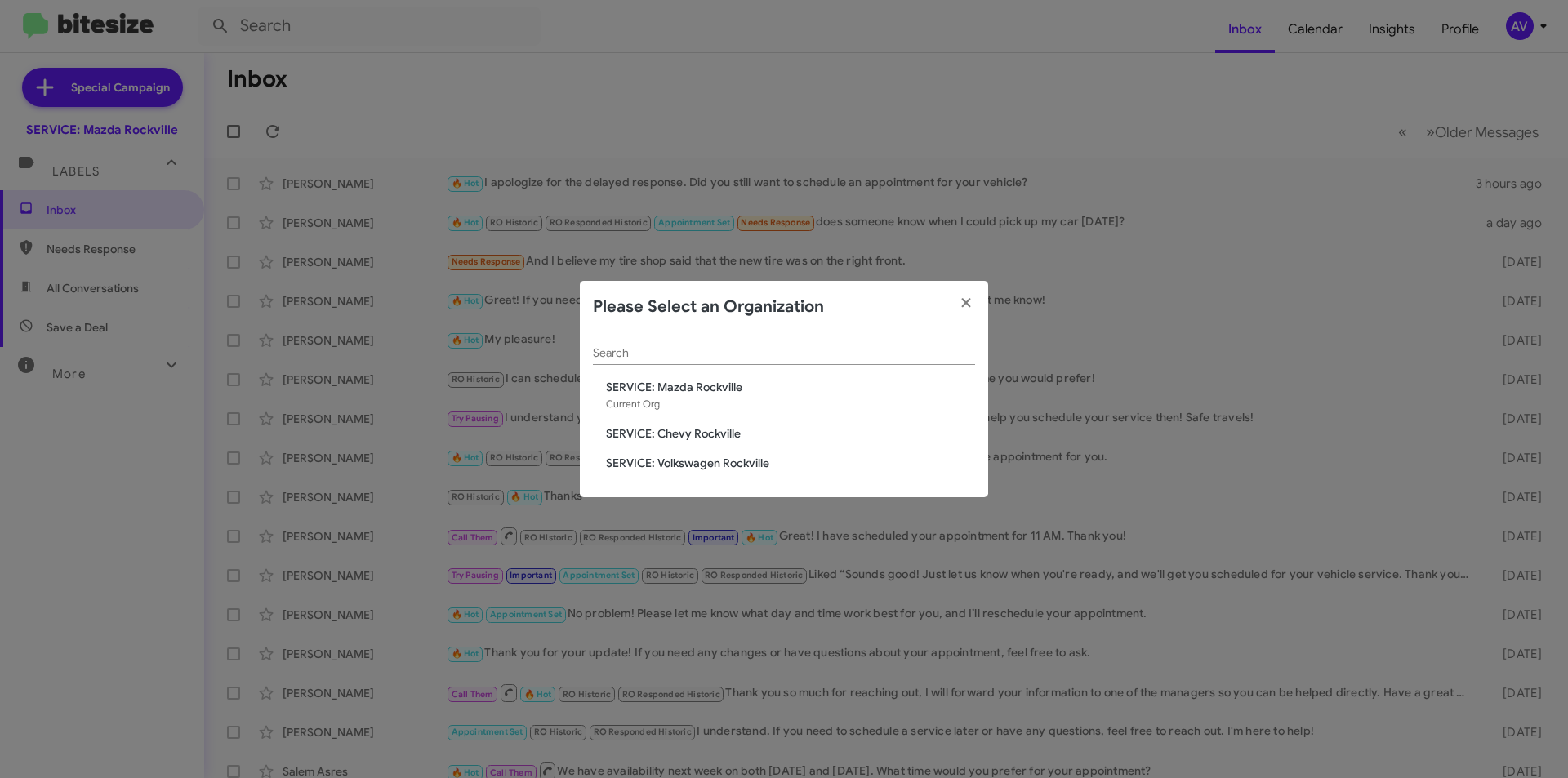
click at [680, 432] on span "SERVICE: Chevy Rockville" at bounding box center [790, 434] width 369 height 16
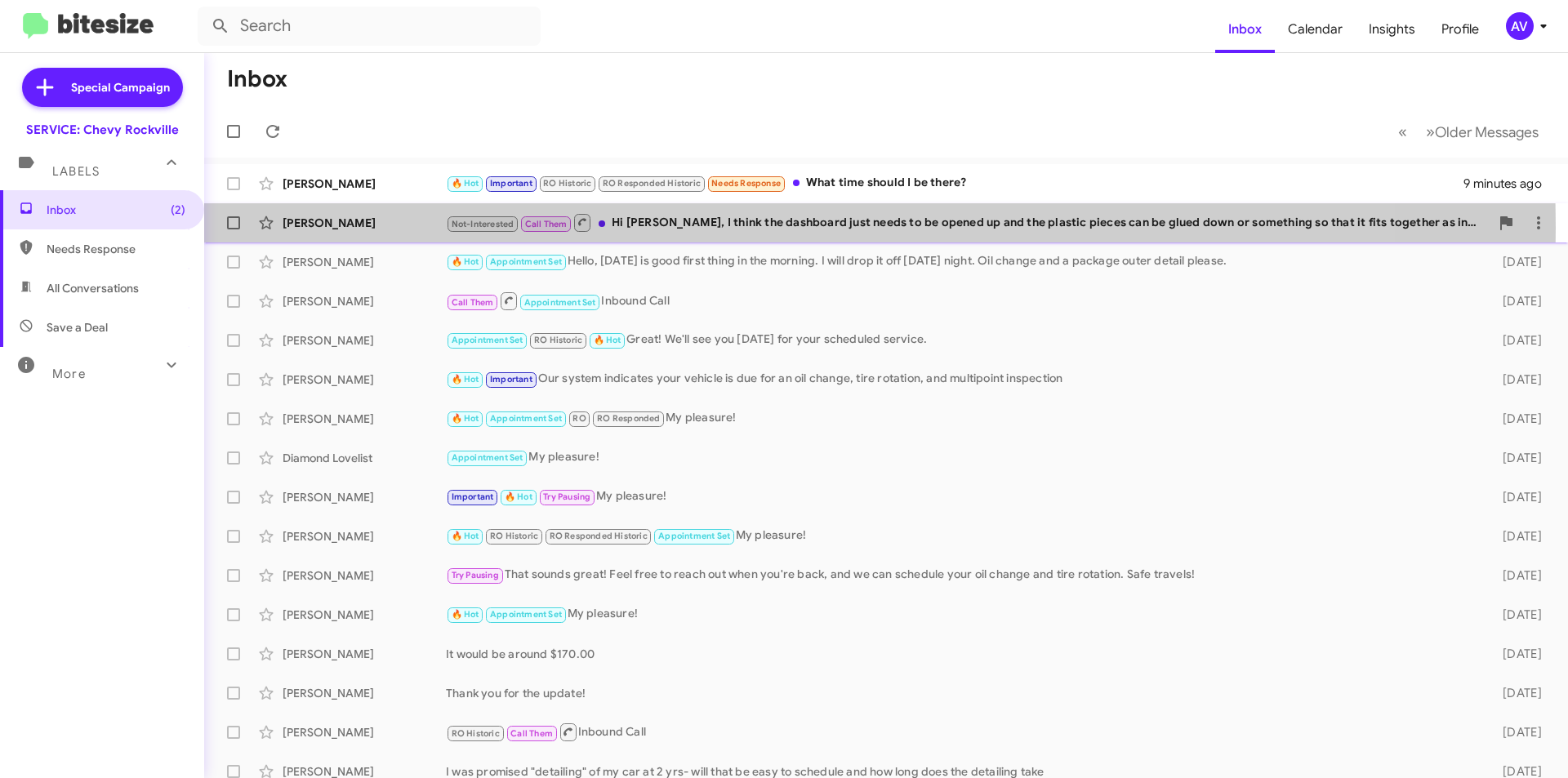
click at [645, 228] on div "Not-Interested Call Them Hi Sammy, I think the dashboard just needs to be opene…" at bounding box center [968, 222] width 1044 height 21
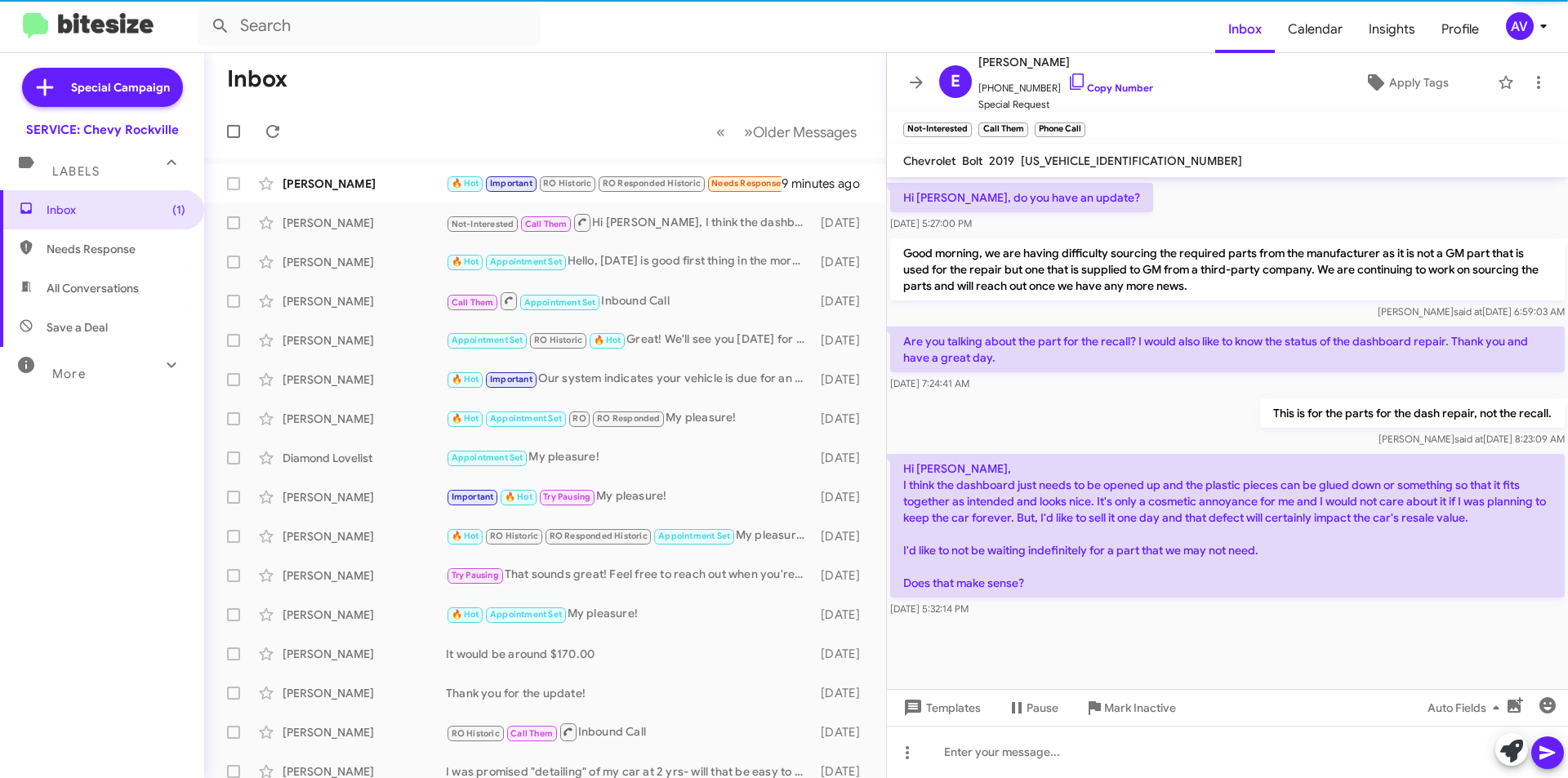
scroll to position [957, 0]
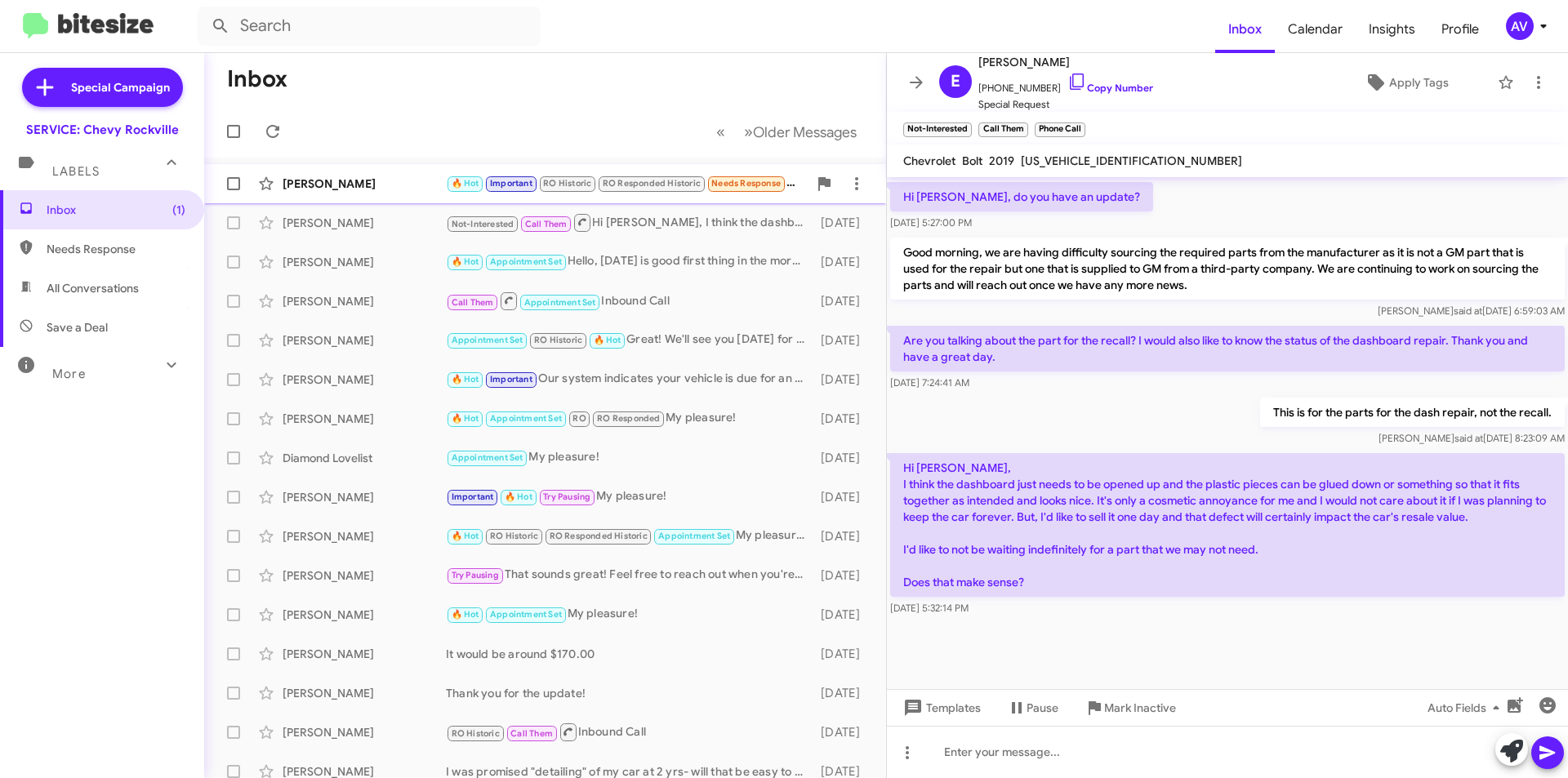
click at [742, 177] on small "Needs Response" at bounding box center [746, 184] width 76 height 16
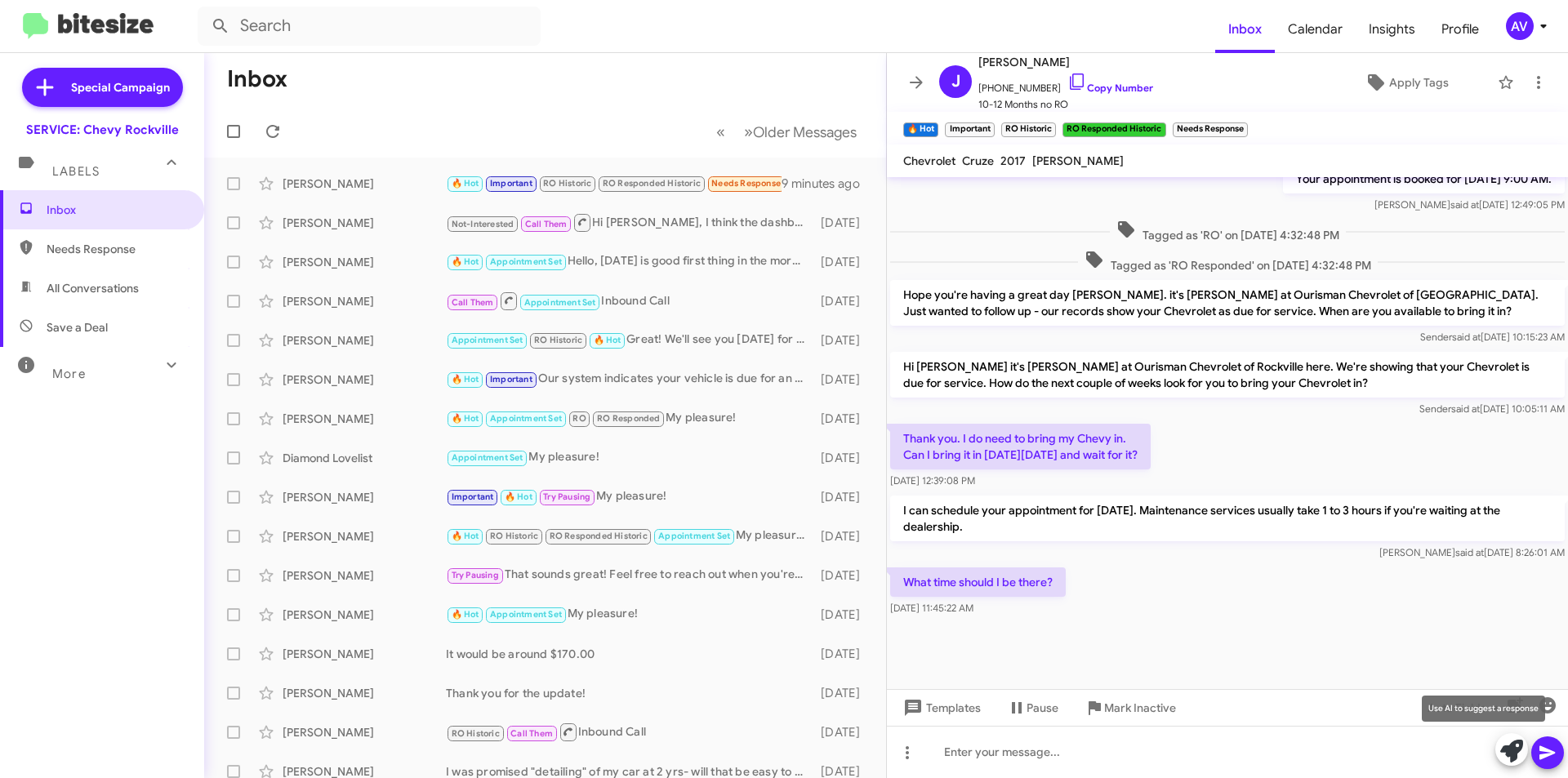
click at [1501, 760] on icon at bounding box center [1512, 751] width 23 height 23
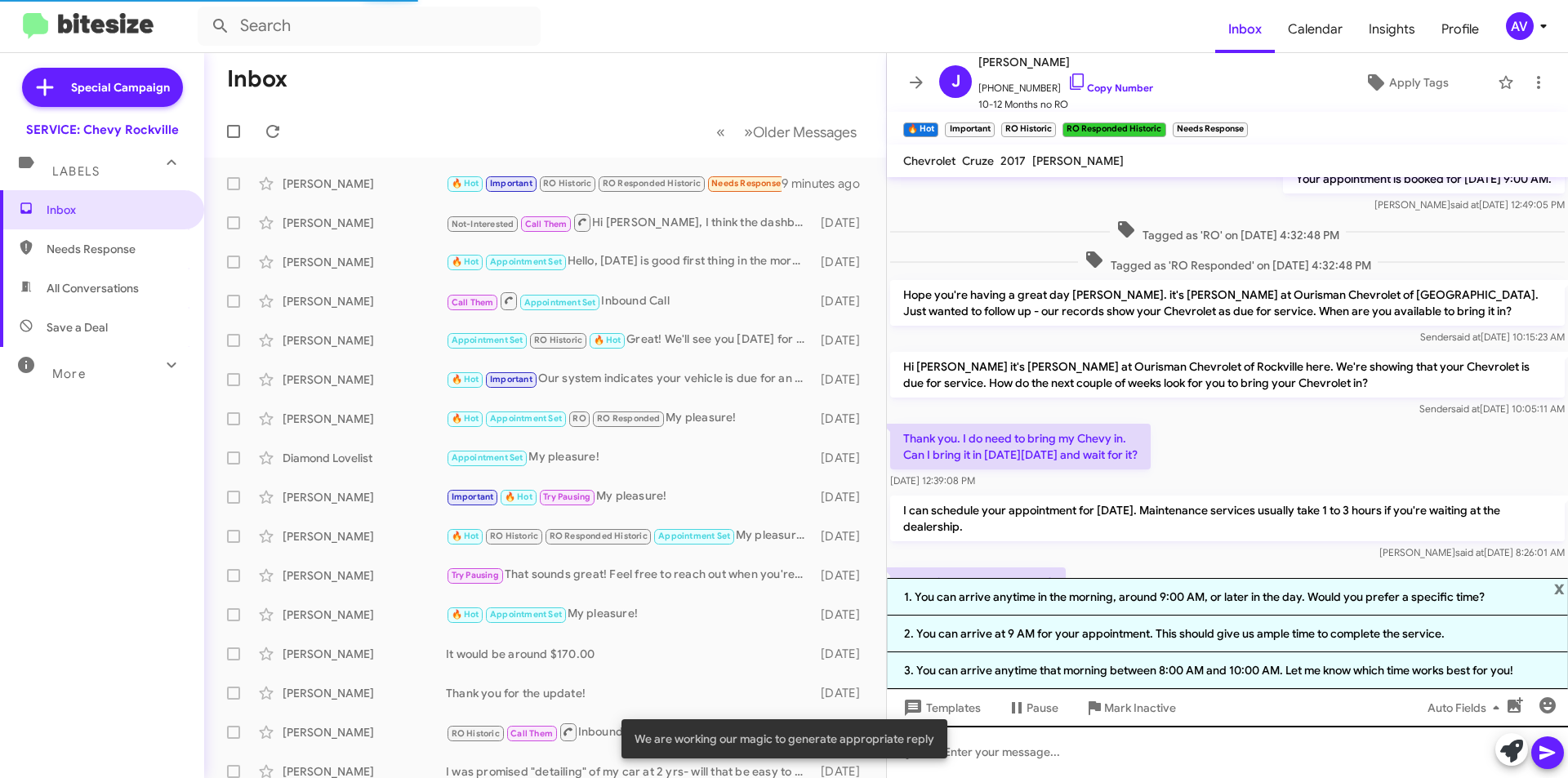
scroll to position [741, 0]
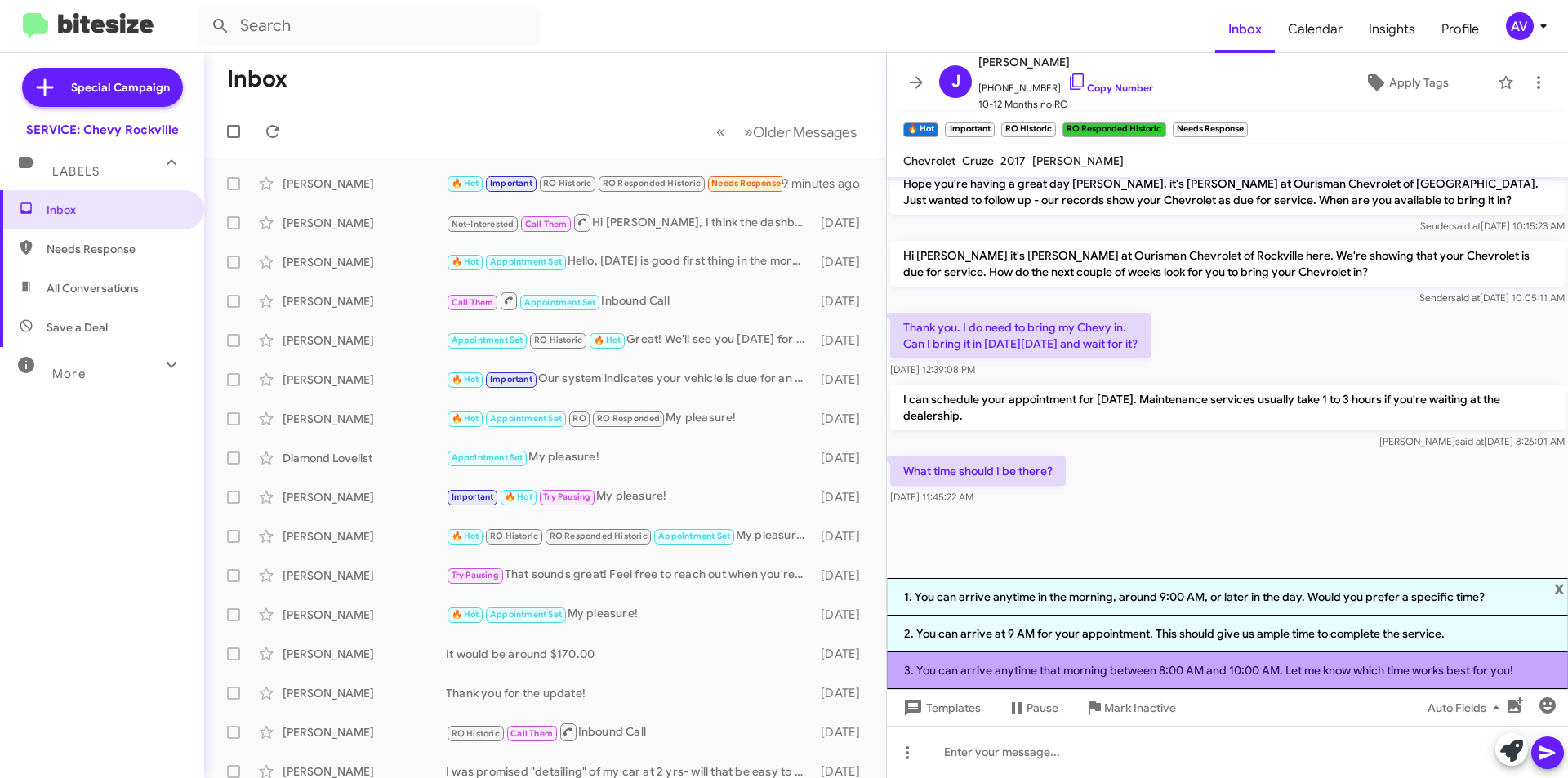
click at [1084, 674] on li "3. You can arrive anytime that morning between 8:00 AM and 10:00 AM. Let me kno…" at bounding box center [1227, 670] width 681 height 37
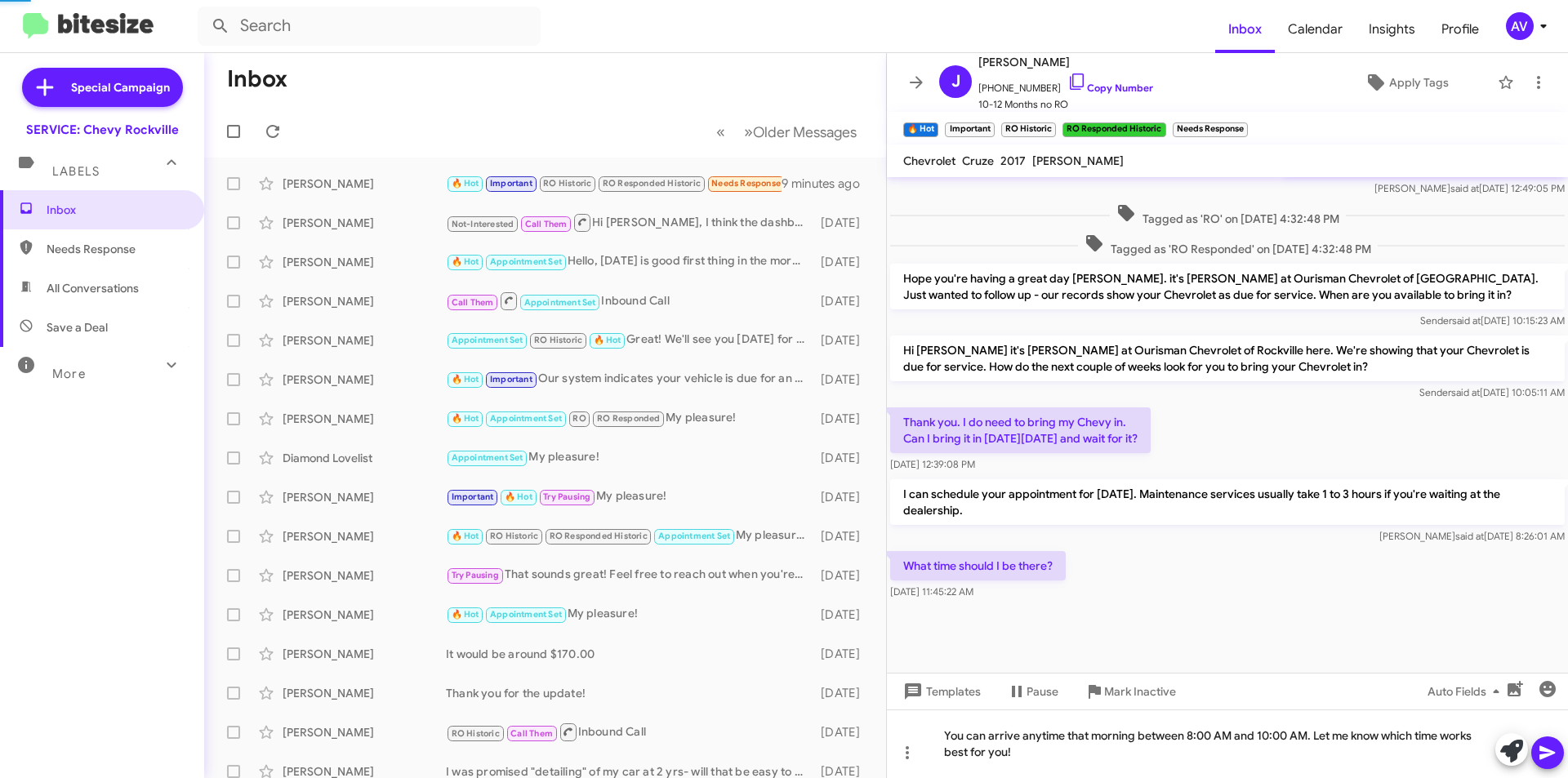
scroll to position [647, 0]
click at [1535, 750] on button at bounding box center [1547, 753] width 33 height 33
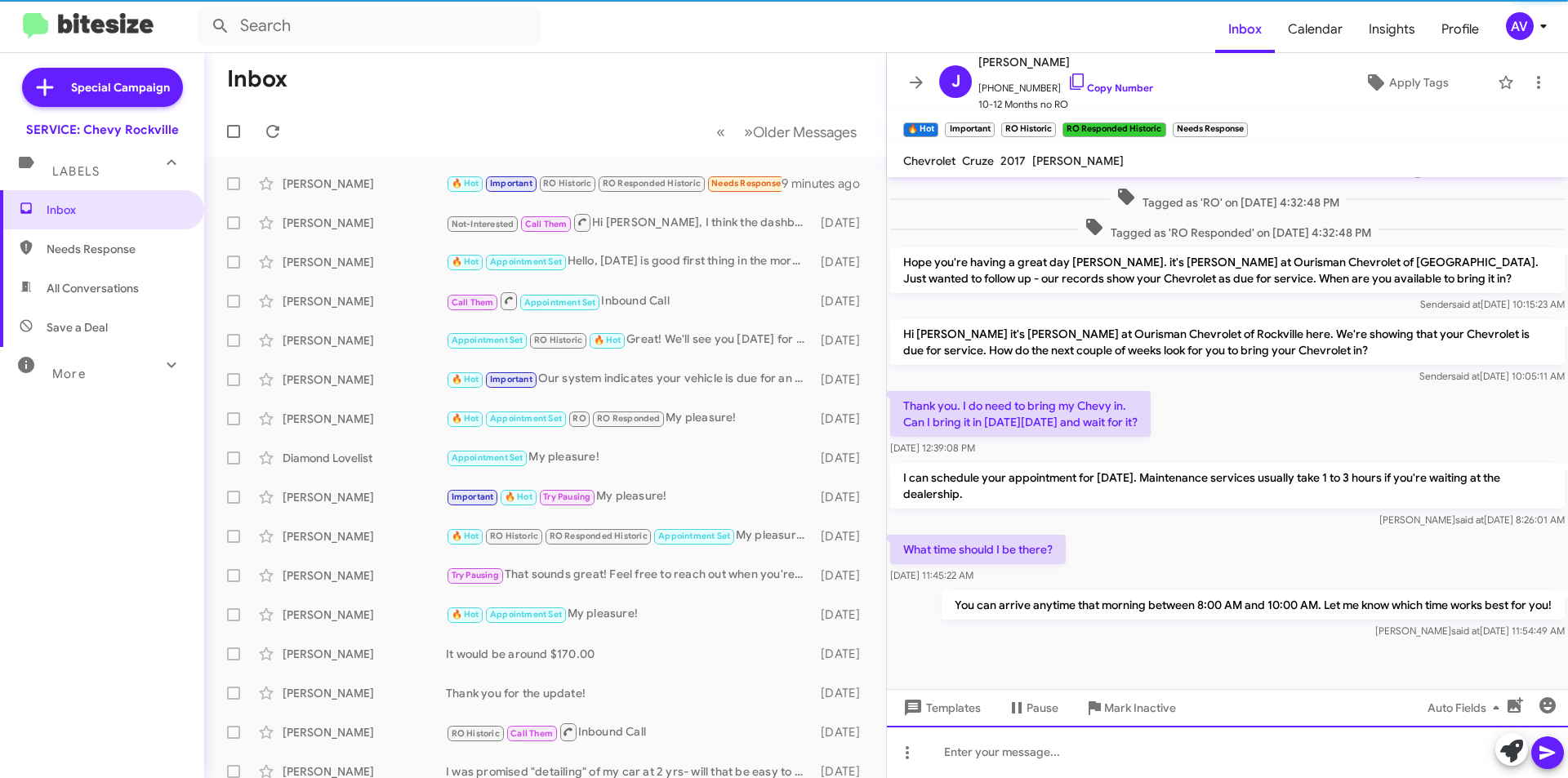
scroll to position [690, 0]
